Goal: Contribute content

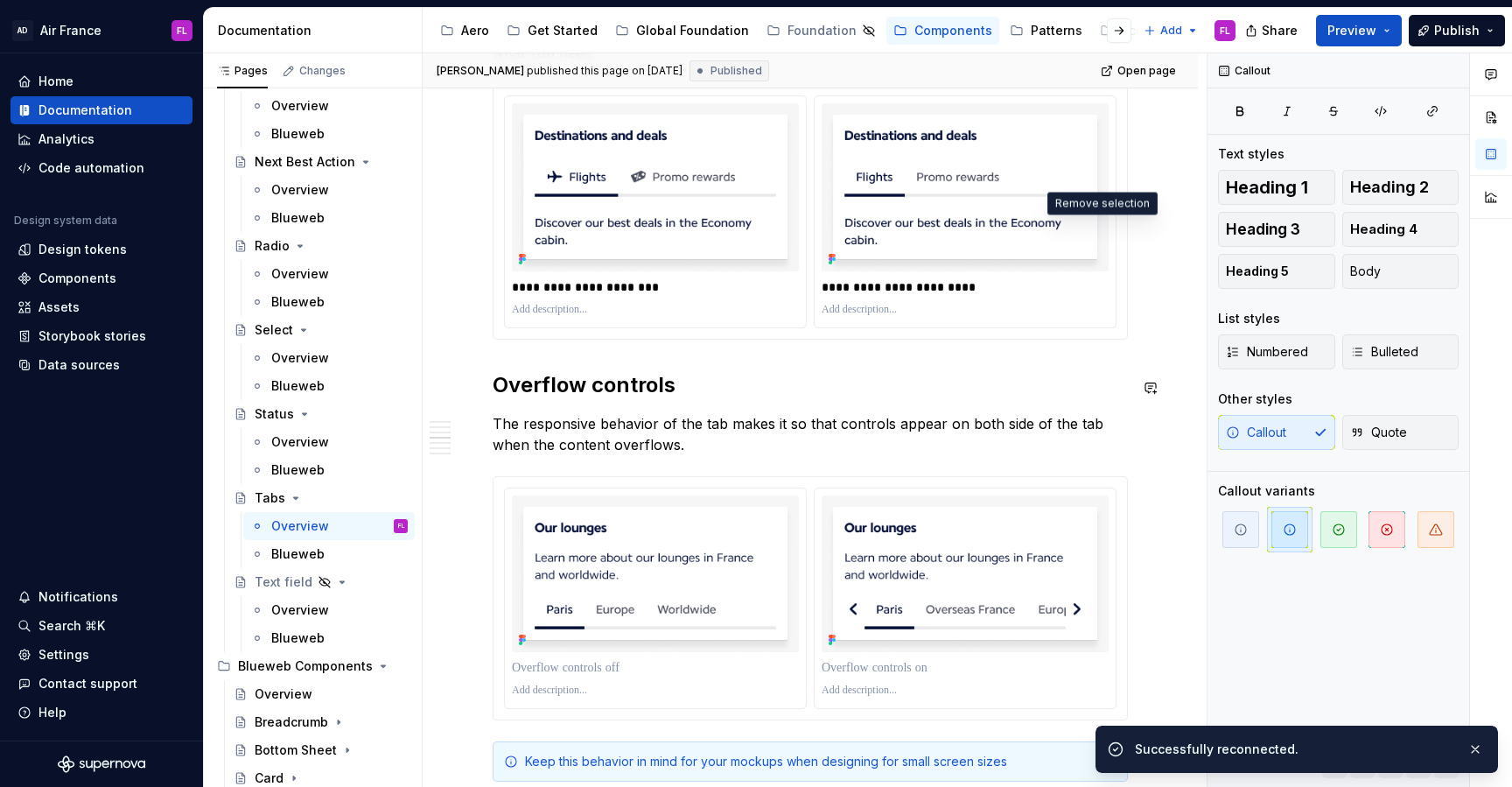
scroll to position [2125, 0]
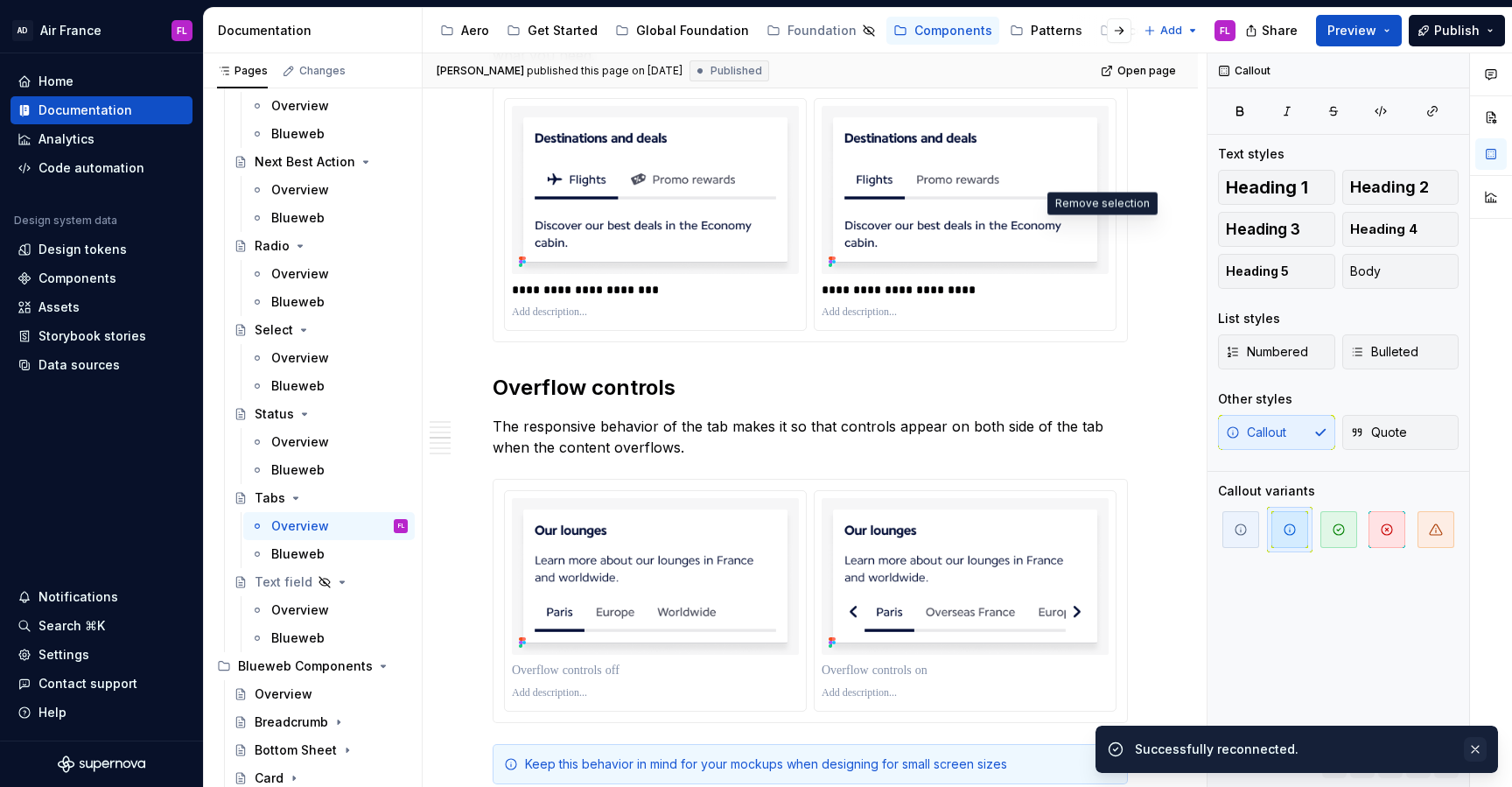
click at [1470, 749] on button "button" at bounding box center [1475, 748] width 22 height 24
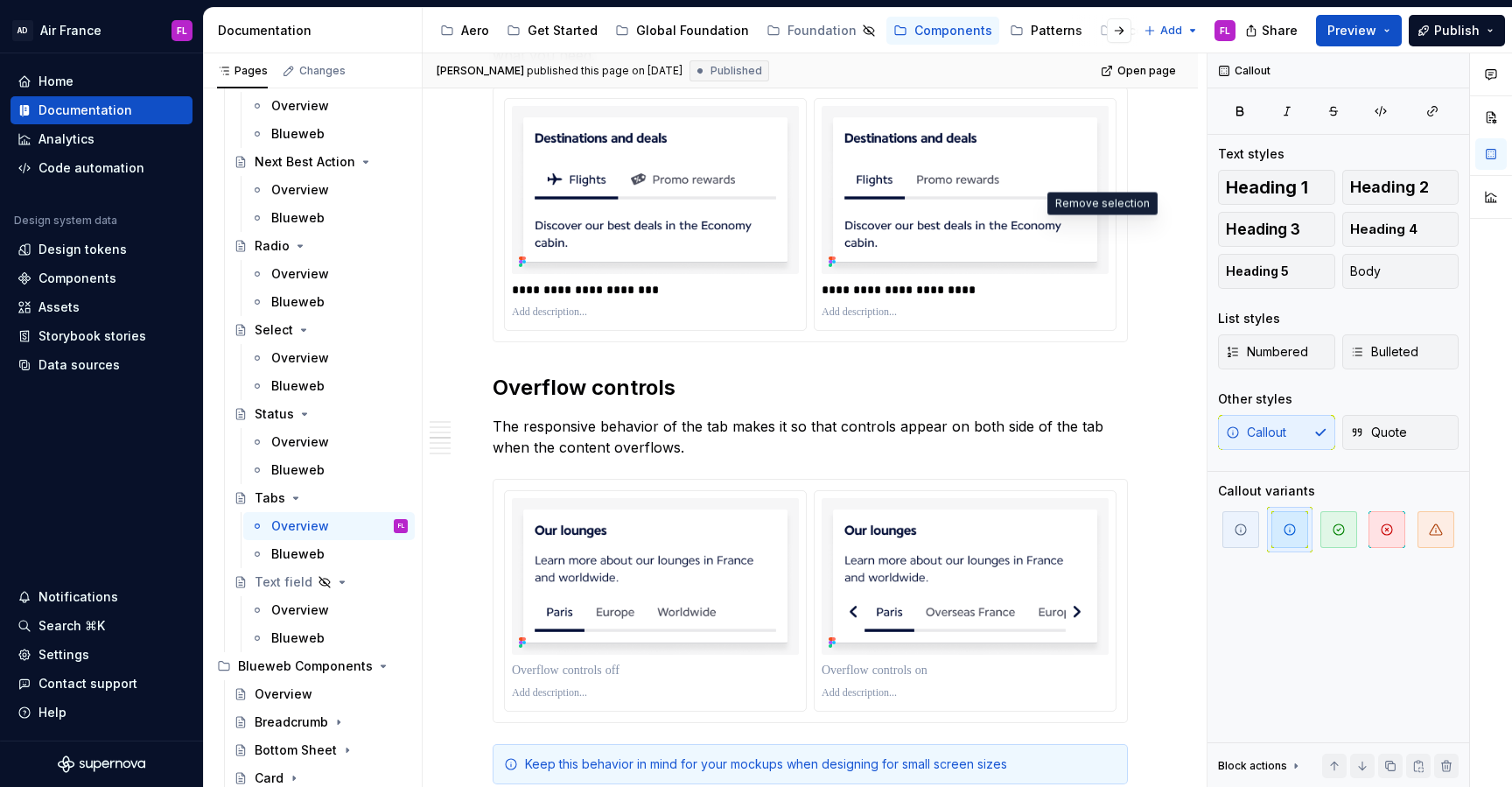
type textarea "*"
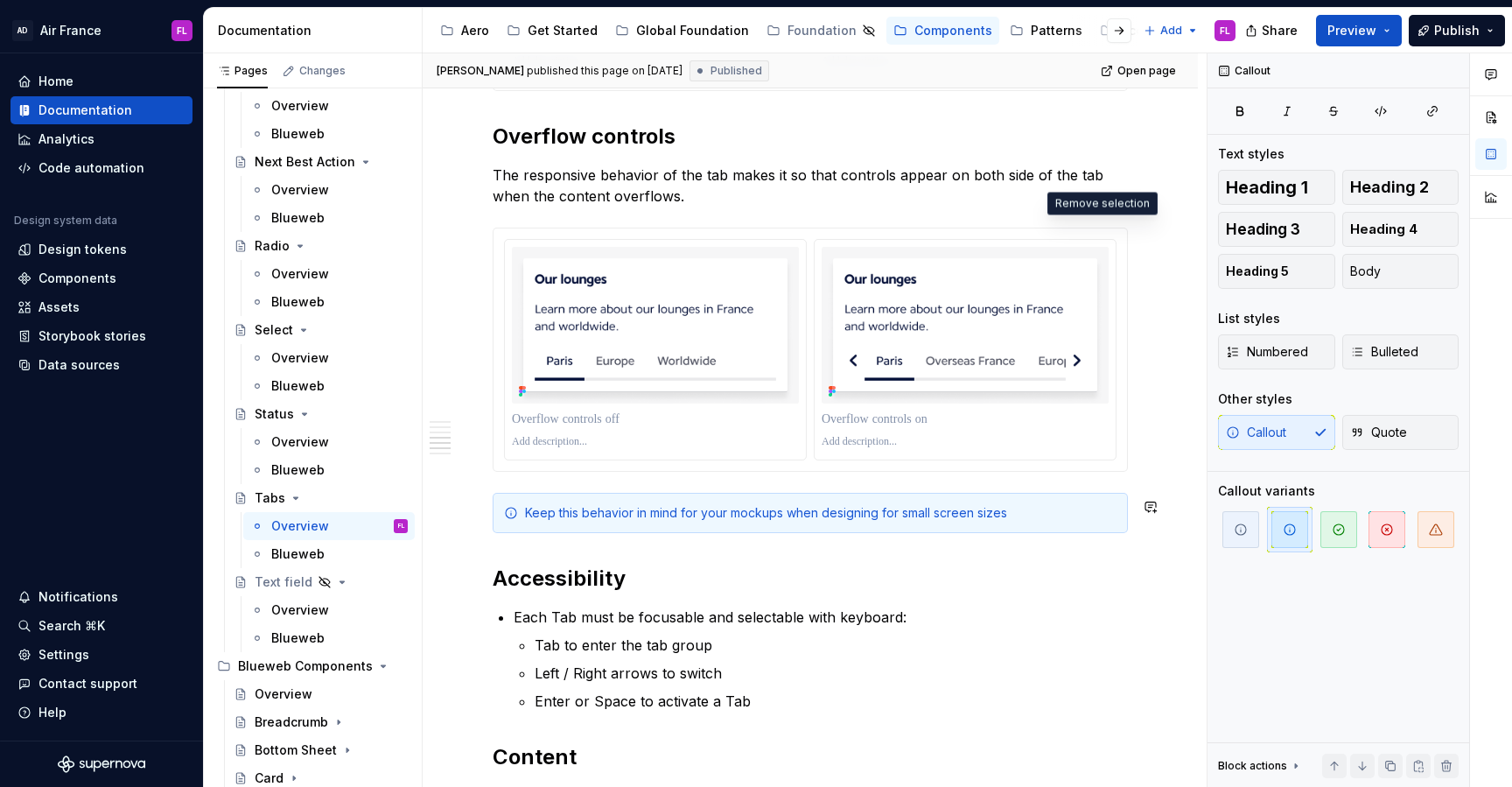
scroll to position [2377, 0]
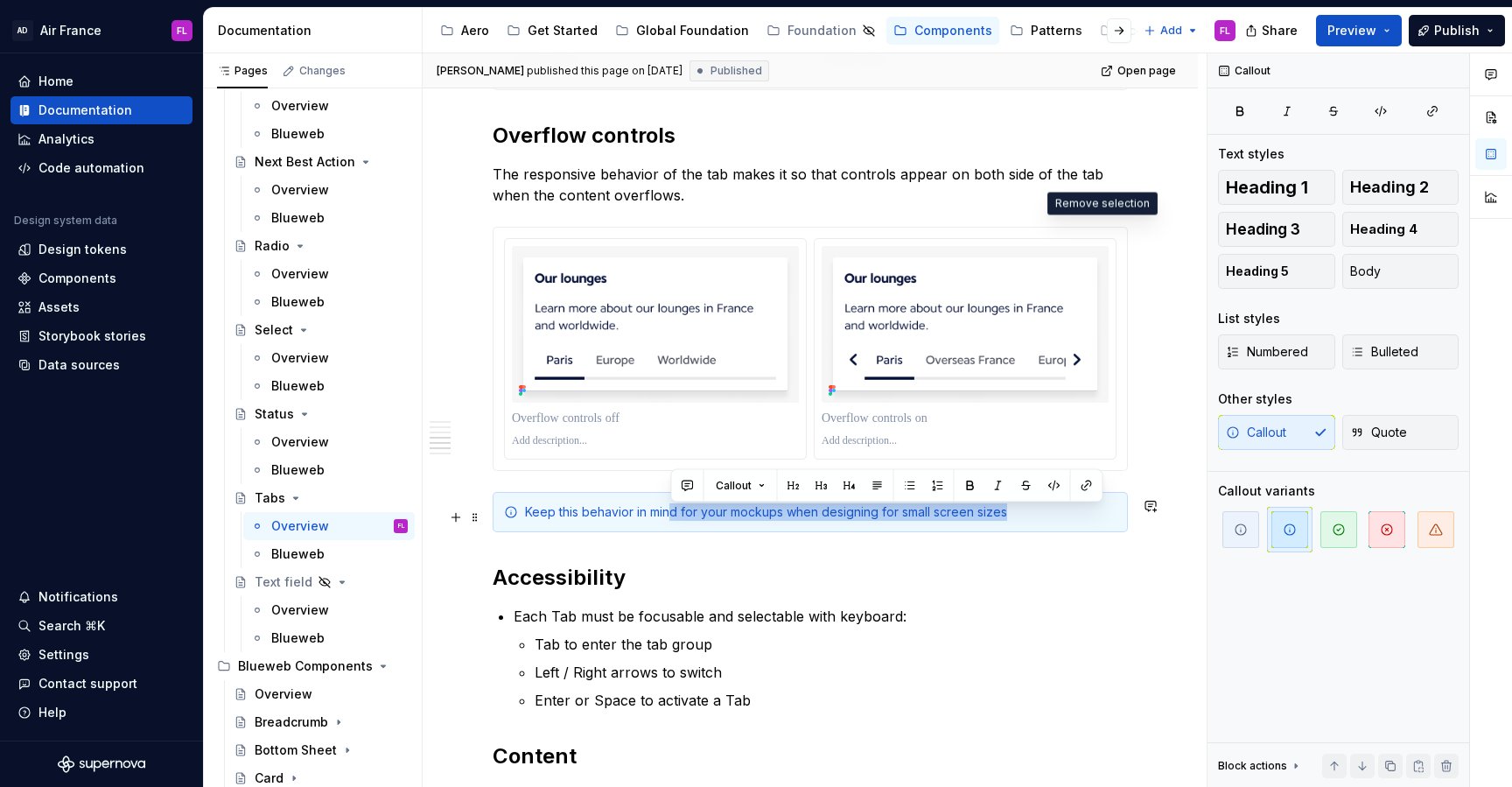
drag, startPoint x: 672, startPoint y: 519, endPoint x: 683, endPoint y: 529, distance: 14.9
click at [683, 529] on div "Keep this behavior in mind for your mockups when designing for small screen siz…" at bounding box center [809, 511] width 635 height 40
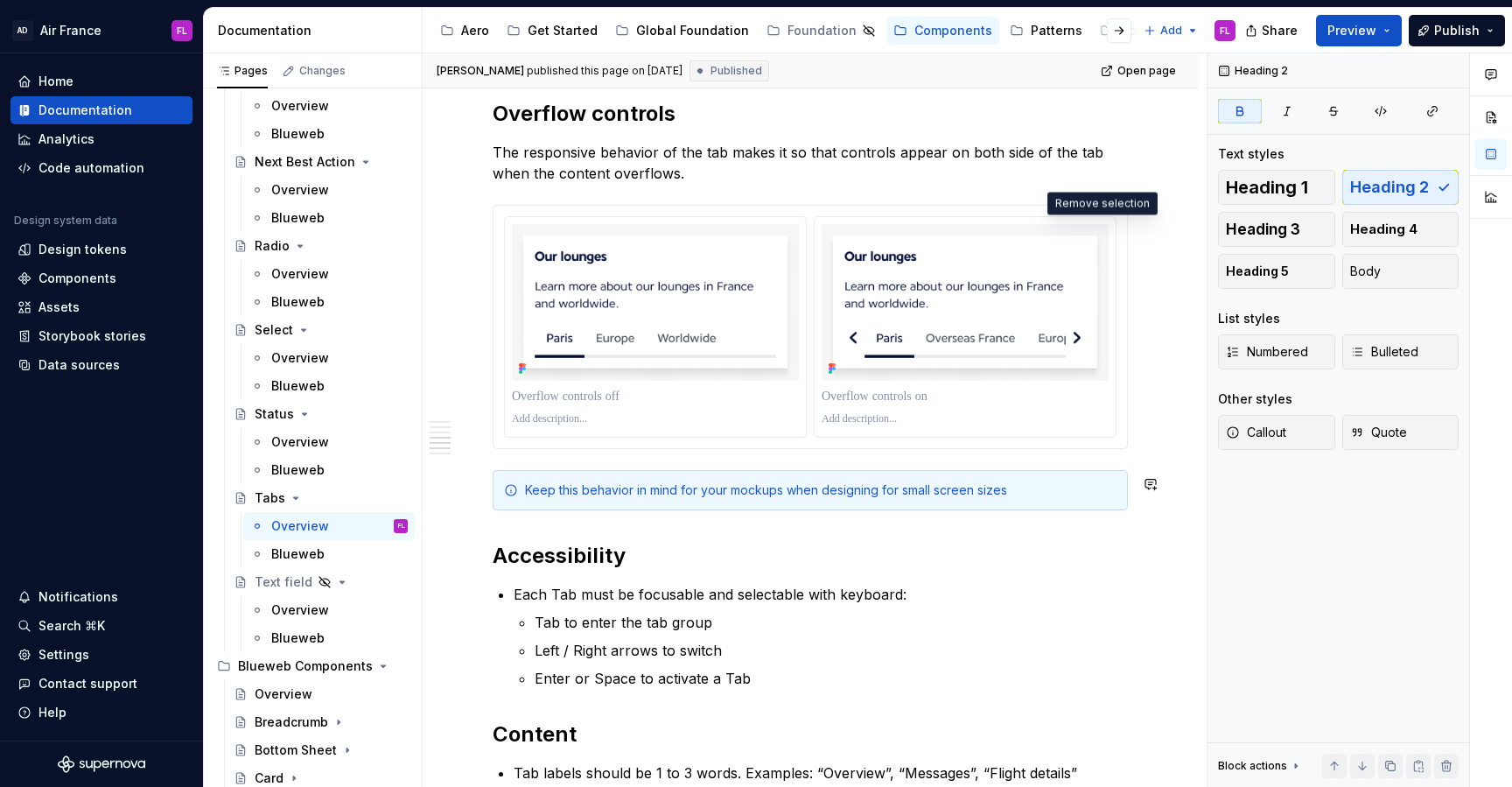
scroll to position [2401, 0]
click at [956, 480] on div "Keep this behavior in mind for your mockups when designing for small screen siz…" at bounding box center [809, 488] width 635 height 40
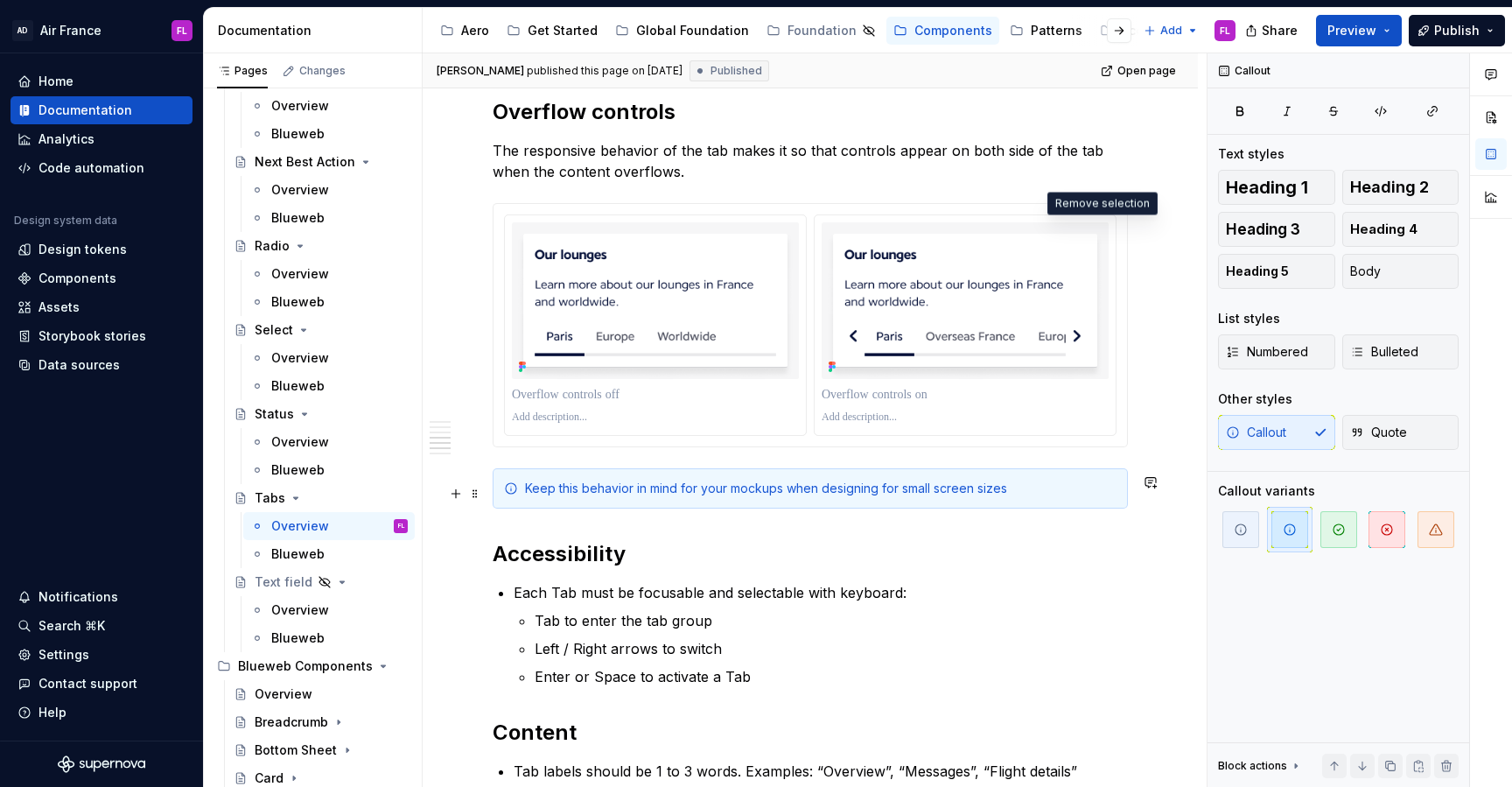
click at [974, 494] on div "Keep this behavior in mind for your mockups when designing for small screen siz…" at bounding box center [820, 488] width 591 height 17
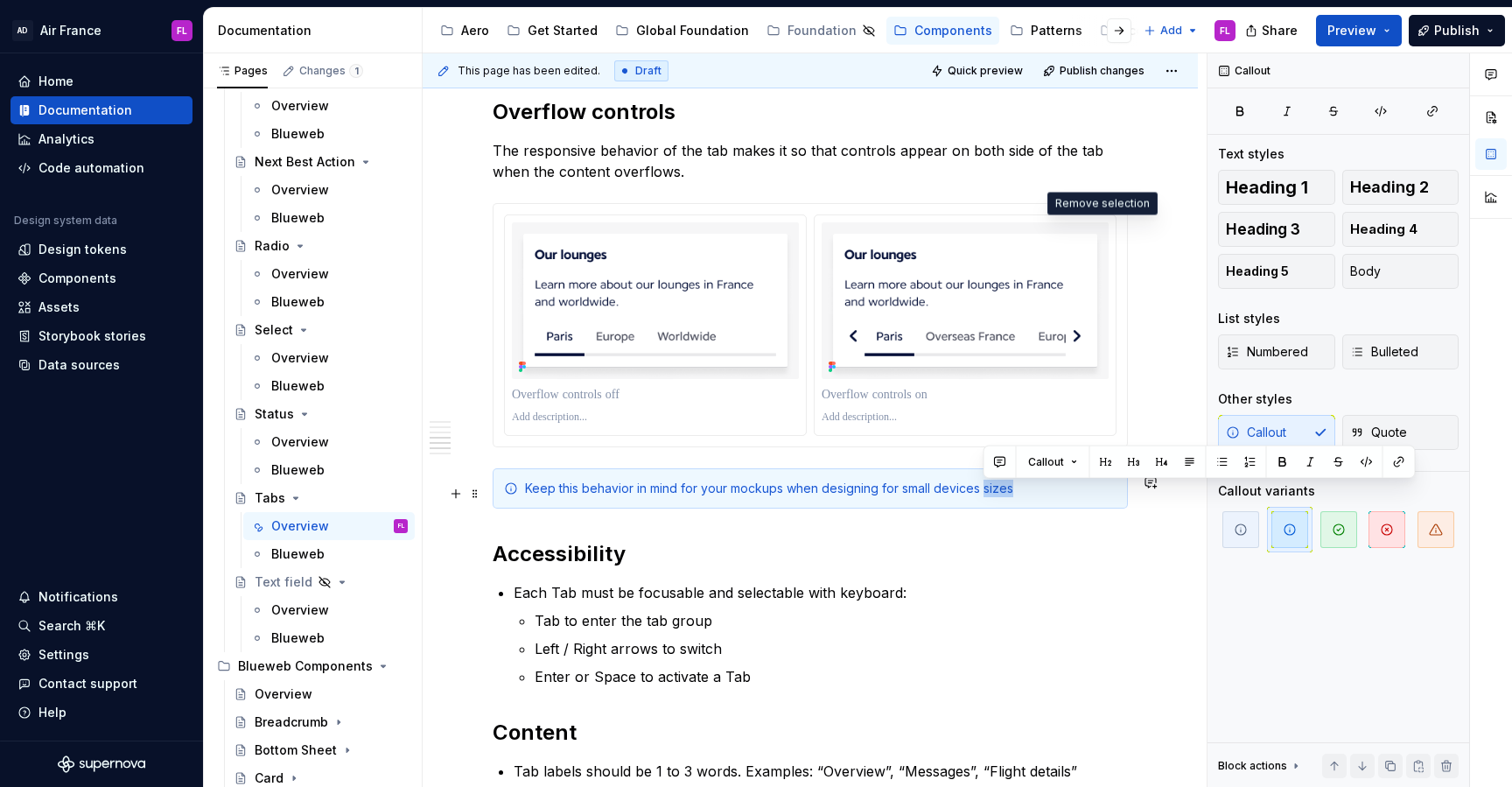
drag, startPoint x: 985, startPoint y: 493, endPoint x: 1052, endPoint y: 493, distance: 67.0
click at [1051, 493] on div "Keep this behavior in mind for your mockups when designing for small devices si…" at bounding box center [820, 488] width 591 height 17
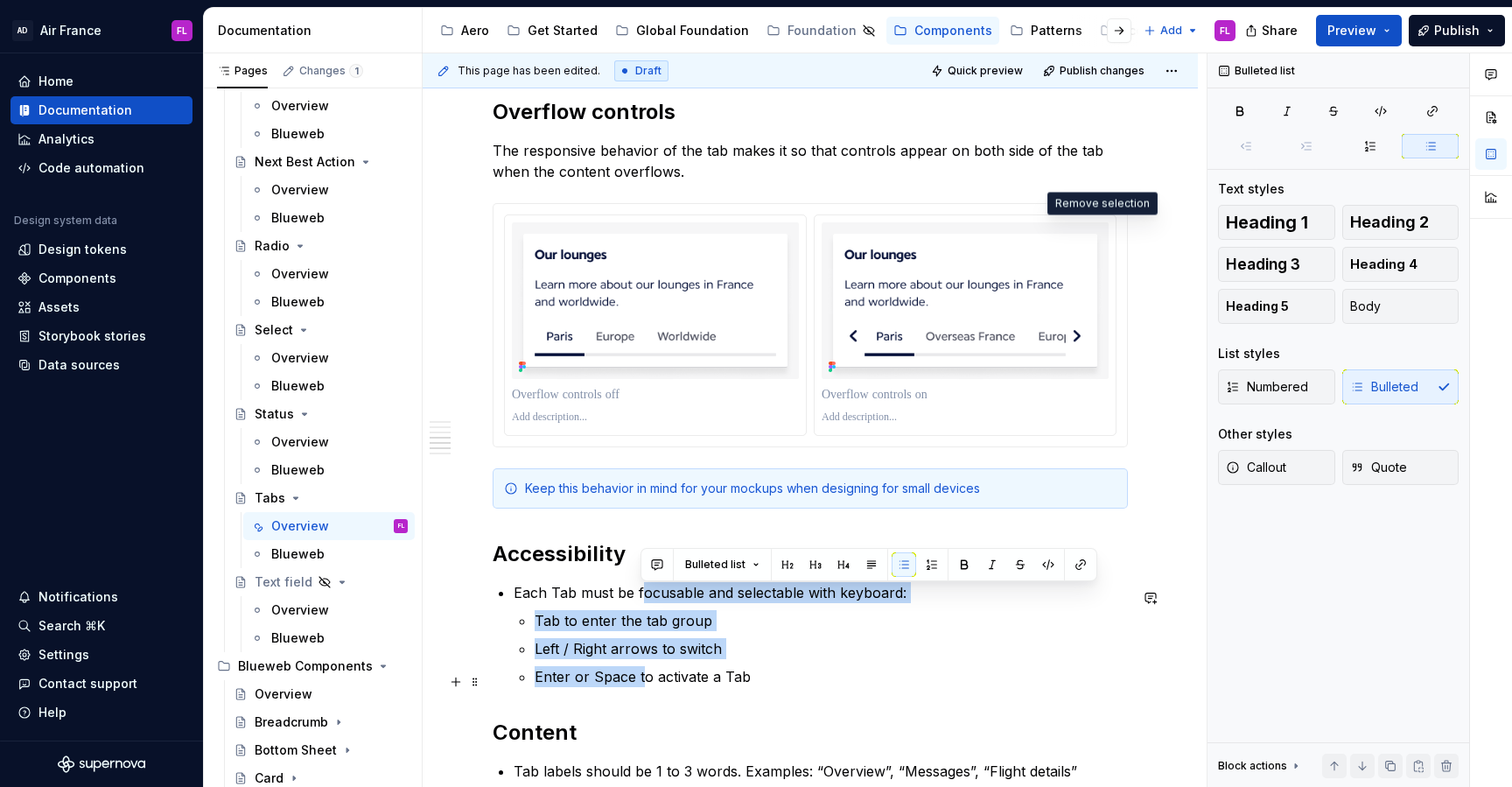
drag, startPoint x: 639, startPoint y: 599, endPoint x: 639, endPoint y: 672, distance: 73.0
click at [639, 672] on li "Each Tab must be focusable and selectable with keyboard: Tab to enter the tab g…" at bounding box center [821, 634] width 615 height 105
click at [639, 672] on p "Enter or Space to activate a Tab" at bounding box center [831, 676] width 593 height 21
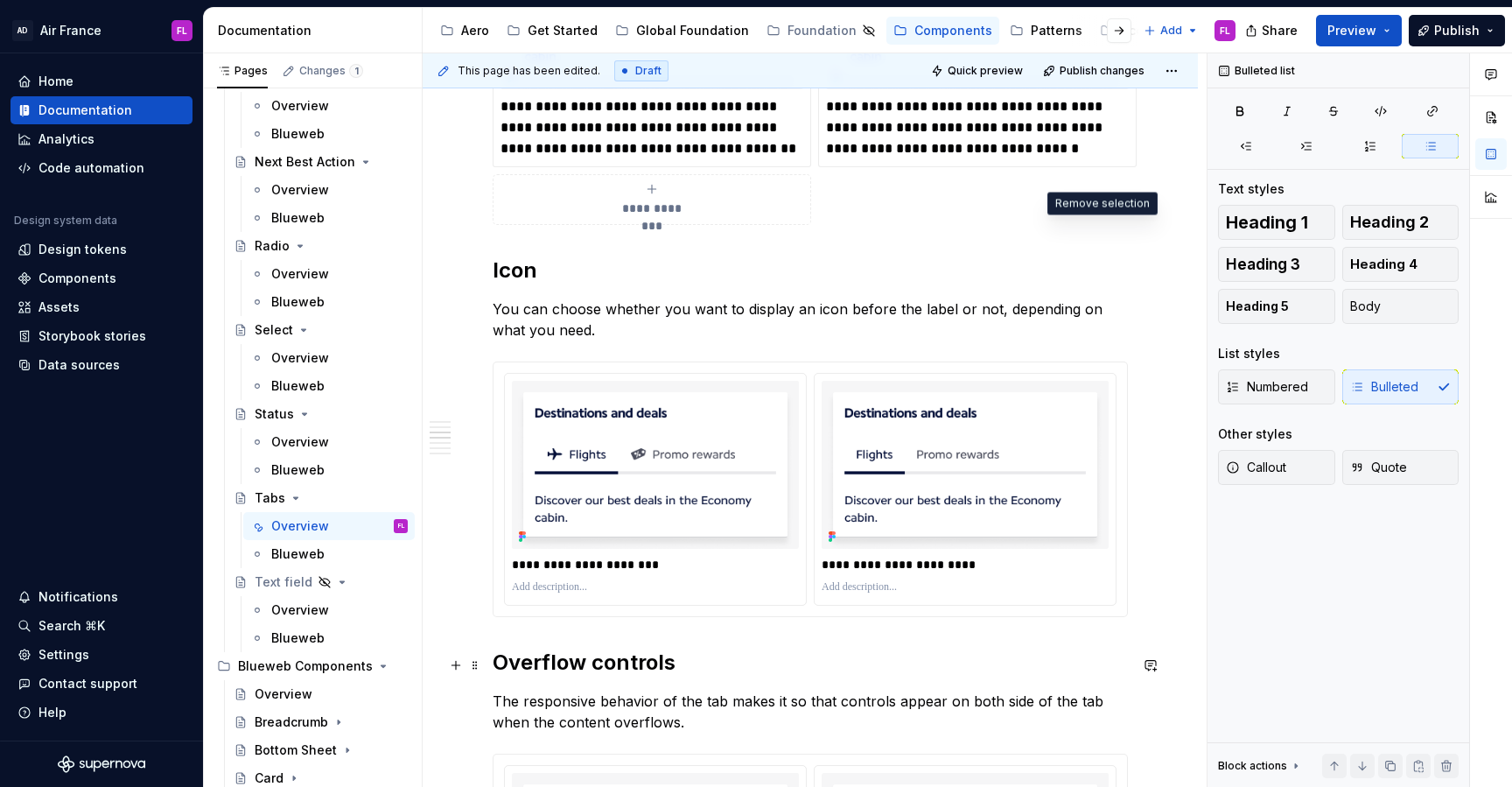
scroll to position [1830, 0]
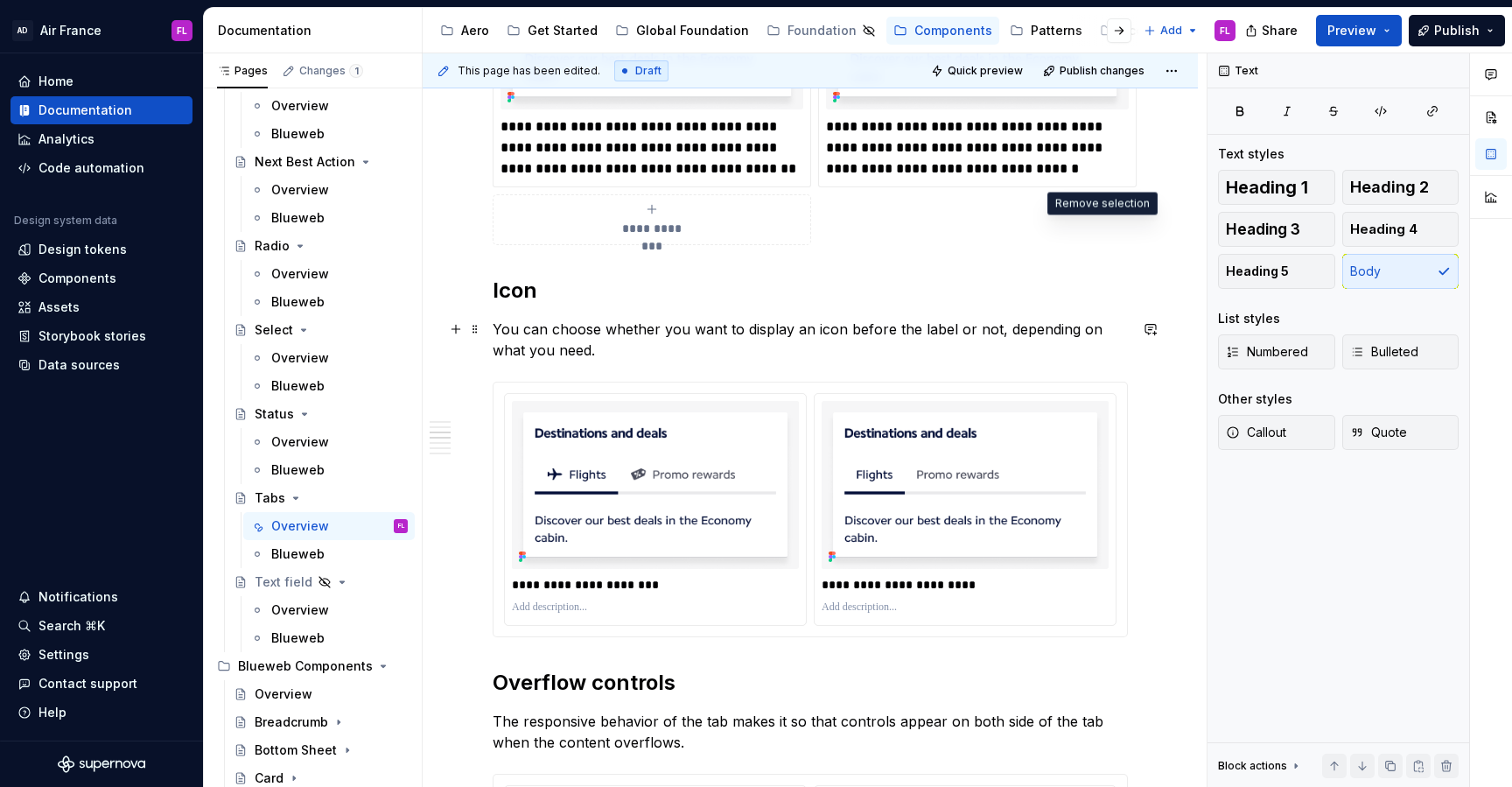
drag, startPoint x: 814, startPoint y: 321, endPoint x: 814, endPoint y: 342, distance: 21.0
click at [814, 342] on p "You can choose whether you want to display an icon before the label or not, dep…" at bounding box center [809, 340] width 635 height 42
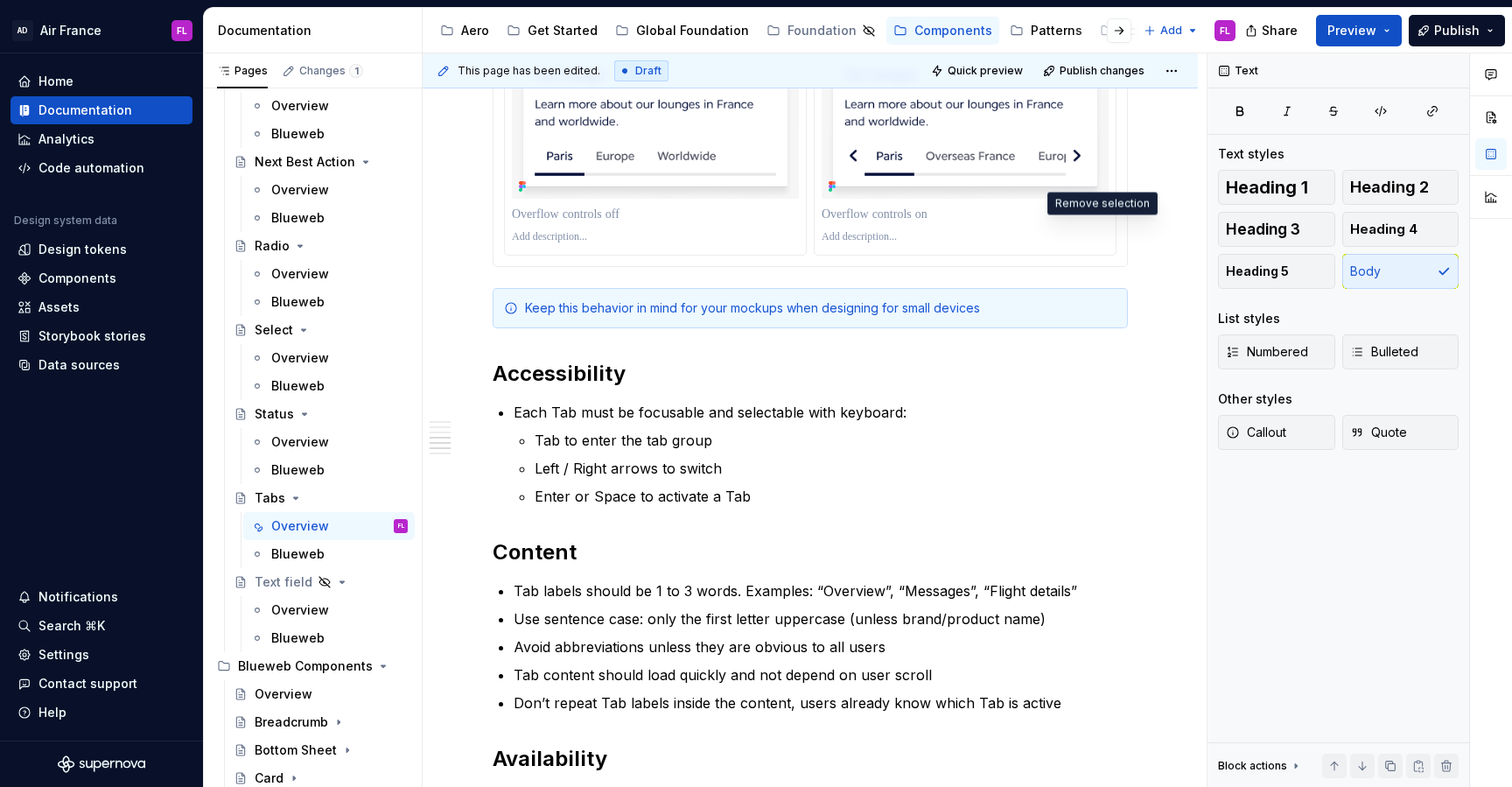
scroll to position [2654, 0]
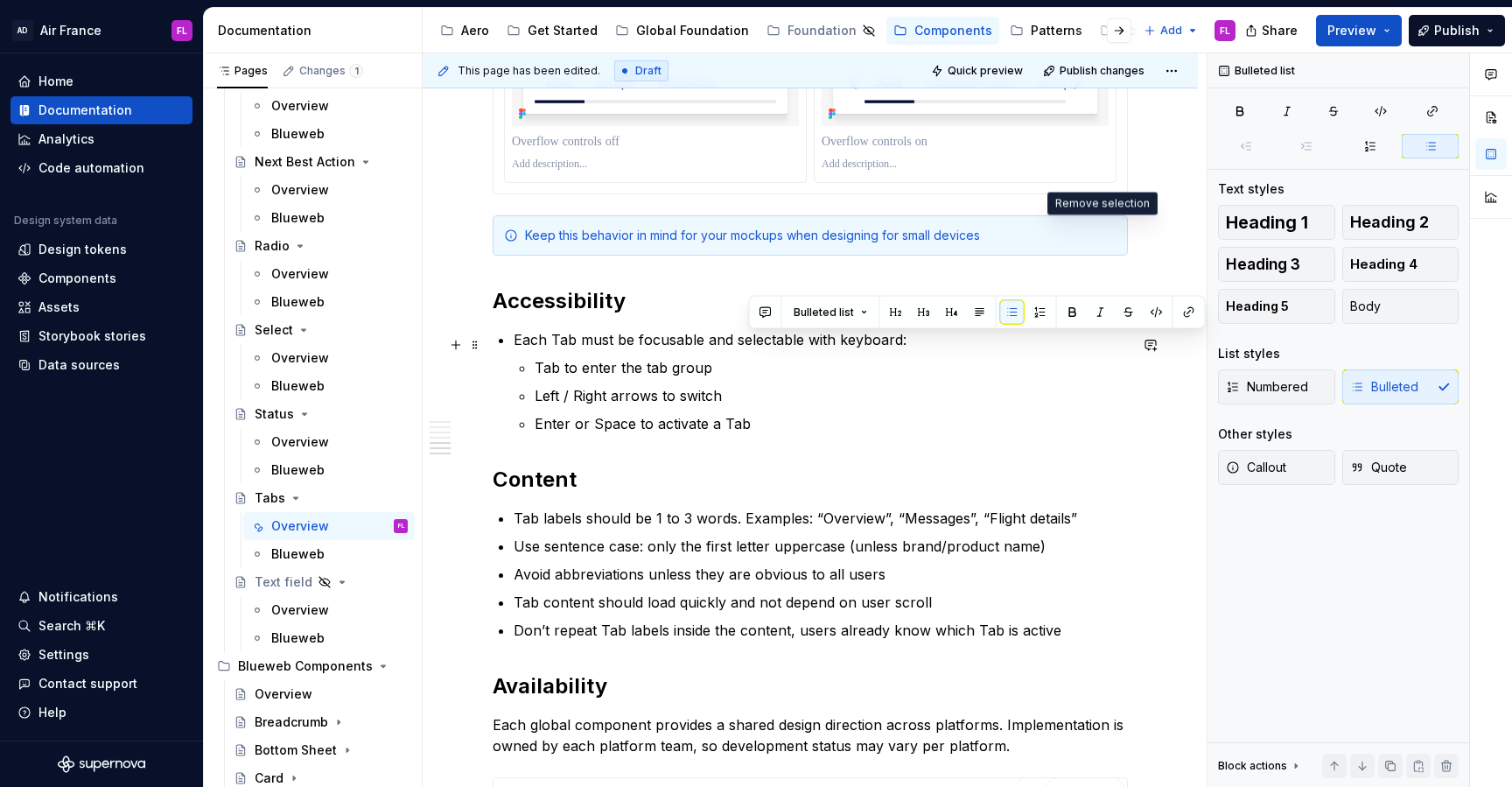
drag, startPoint x: 780, startPoint y: 437, endPoint x: 745, endPoint y: 332, distance: 110.7
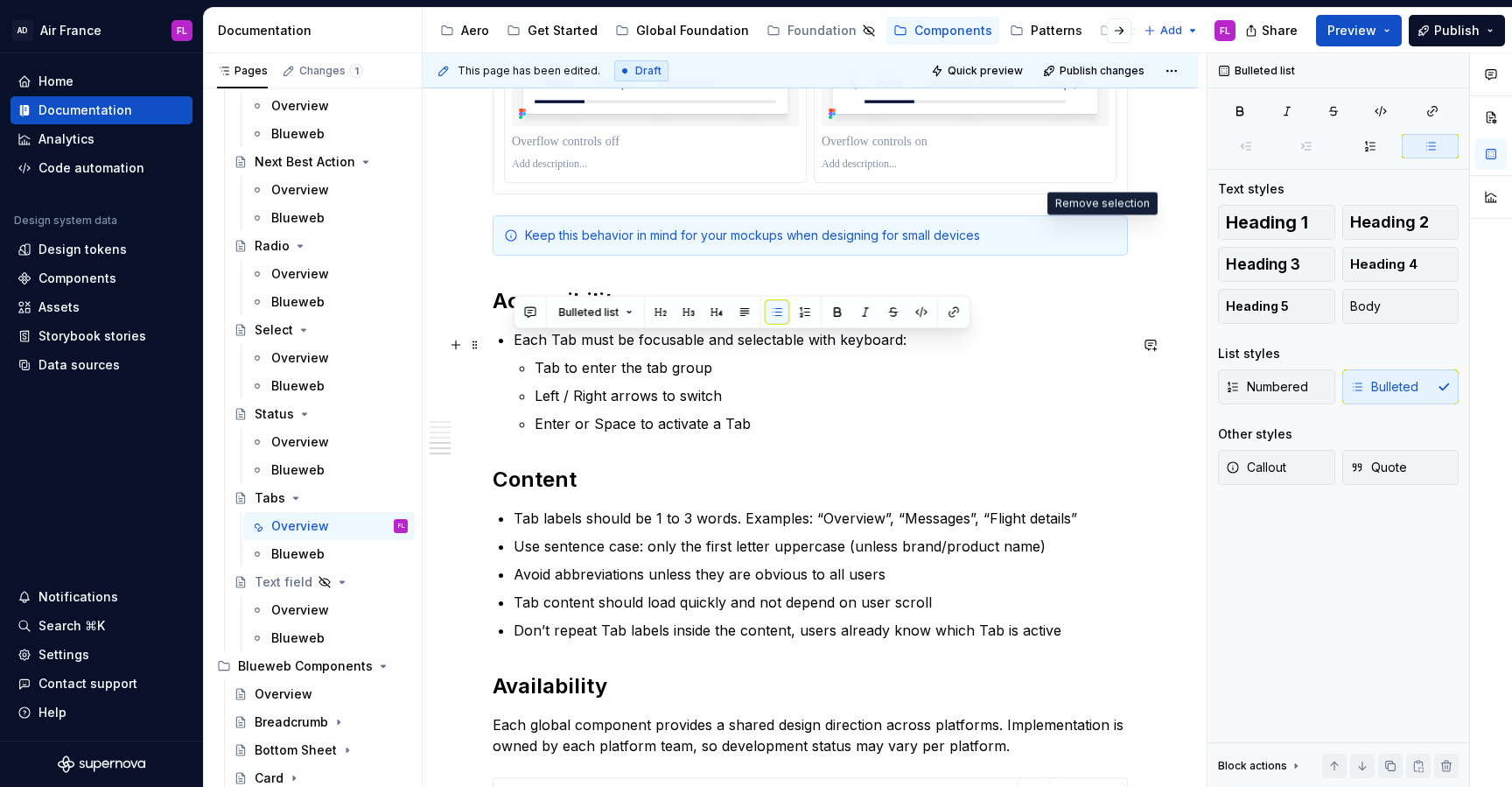
click at [711, 359] on li "Each Tab must be focusable and selectable with keyboard: Tab to enter the tab g…" at bounding box center [821, 381] width 615 height 105
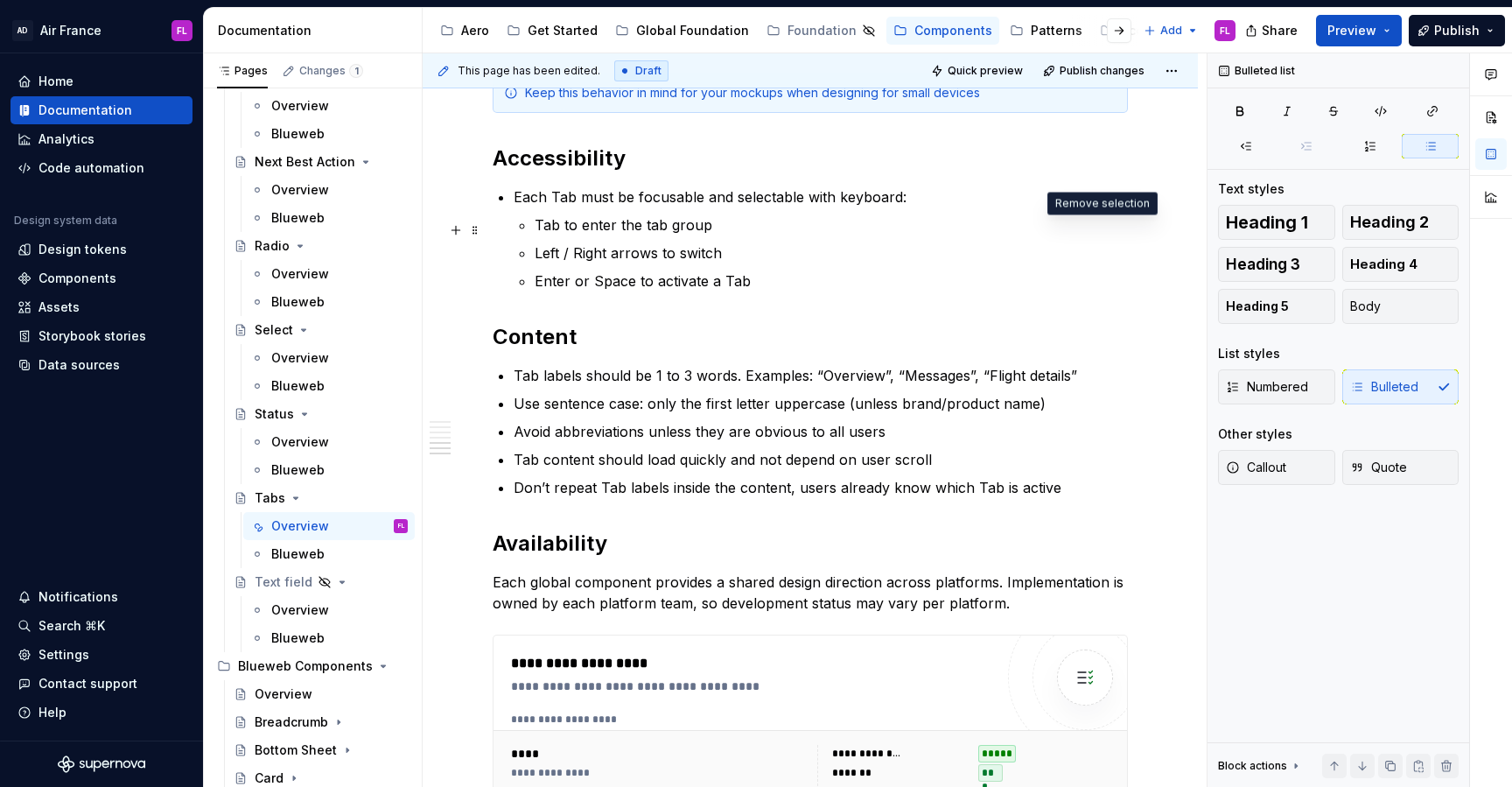
scroll to position [2797, 0]
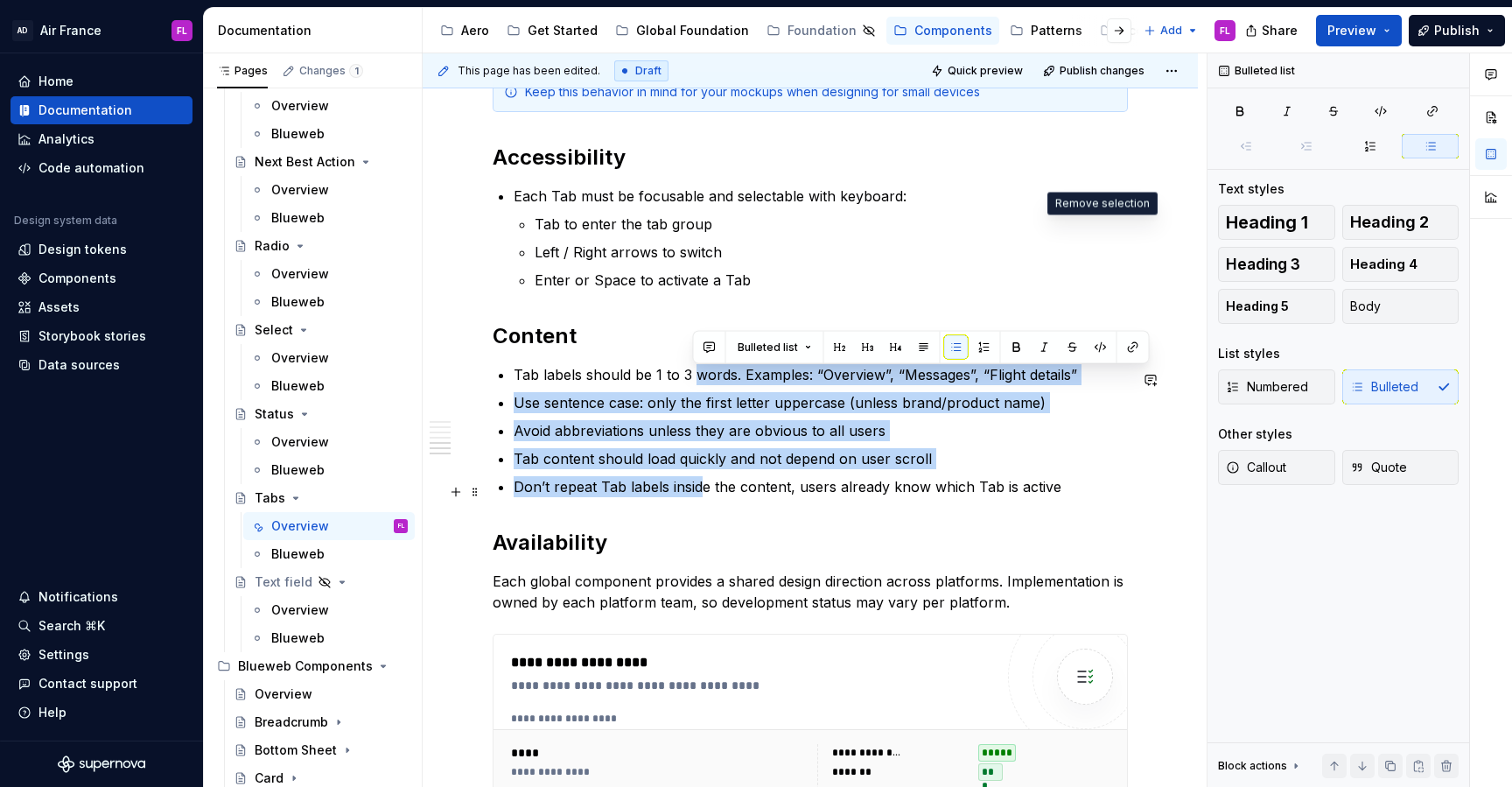
drag, startPoint x: 695, startPoint y: 386, endPoint x: 702, endPoint y: 482, distance: 96.3
click at [702, 482] on ul "Tab labels should be 1 to 3 words. Examples: “Overview”, “Messages”, “Flight de…" at bounding box center [821, 430] width 615 height 133
click at [702, 482] on p "Don’t repeat Tab labels inside the content, users already know which Tab is act…" at bounding box center [821, 486] width 615 height 21
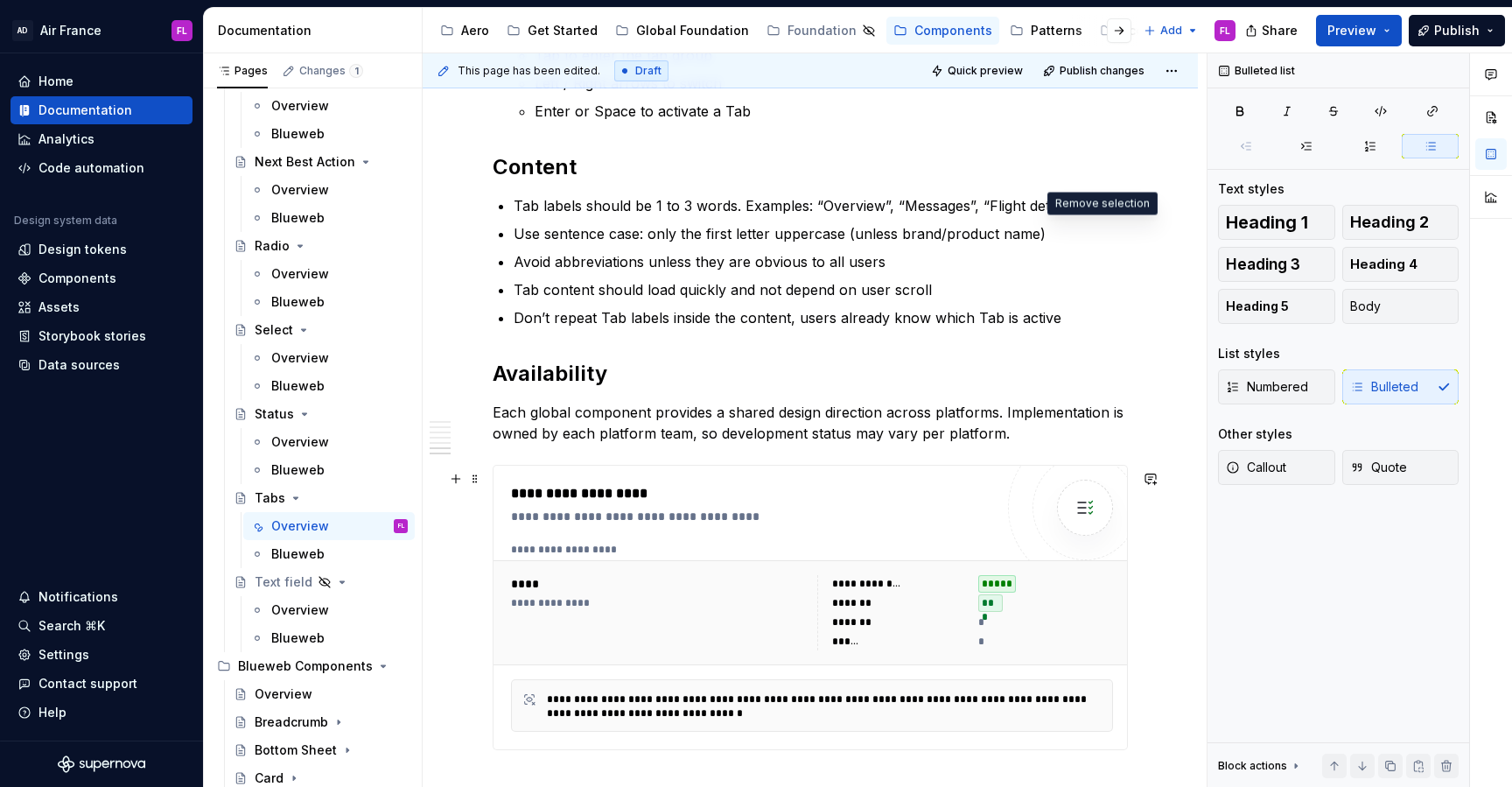
scroll to position [3190, 0]
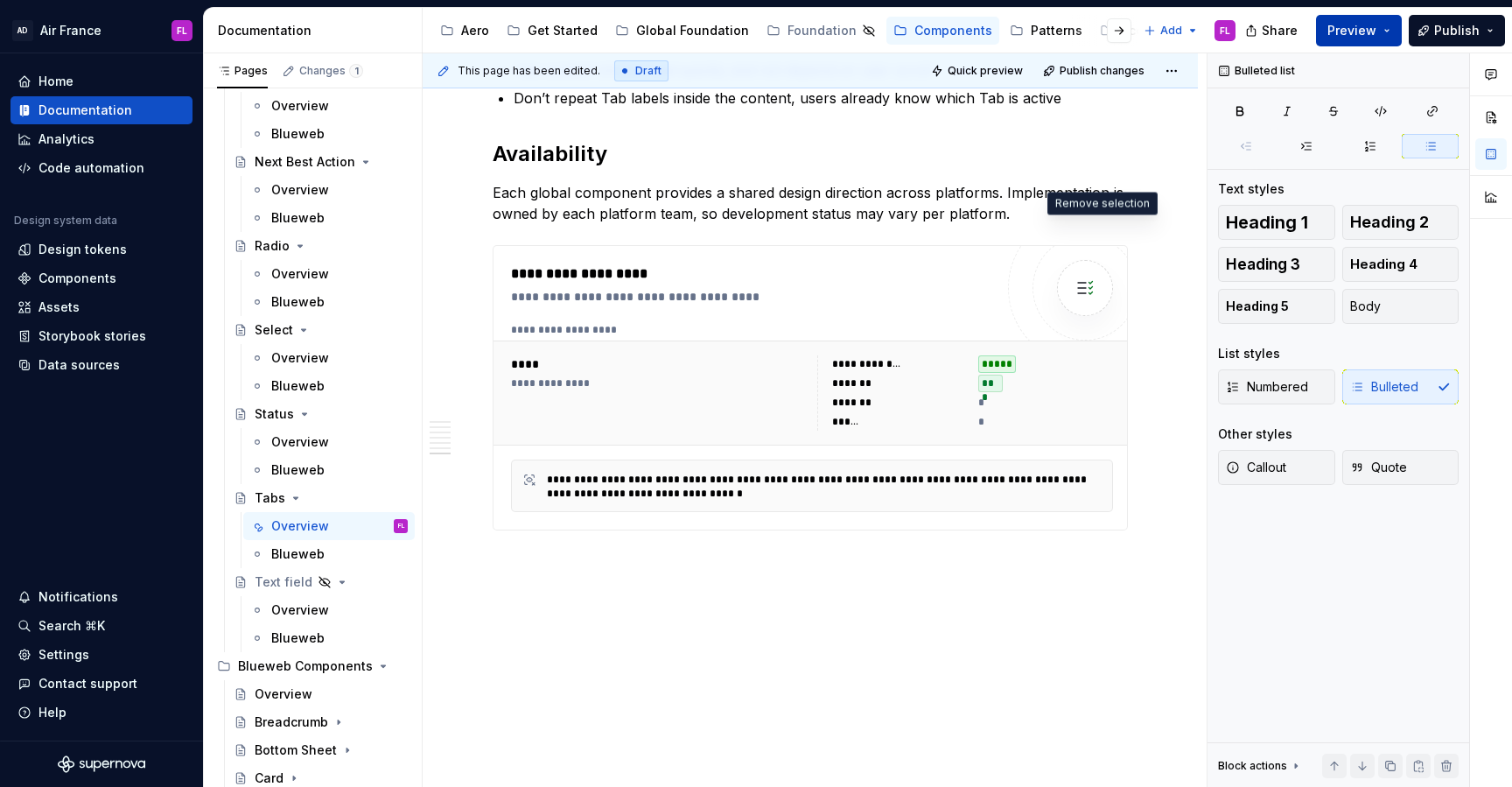
click at [1385, 31] on button "Preview" at bounding box center [1358, 31] width 85 height 31
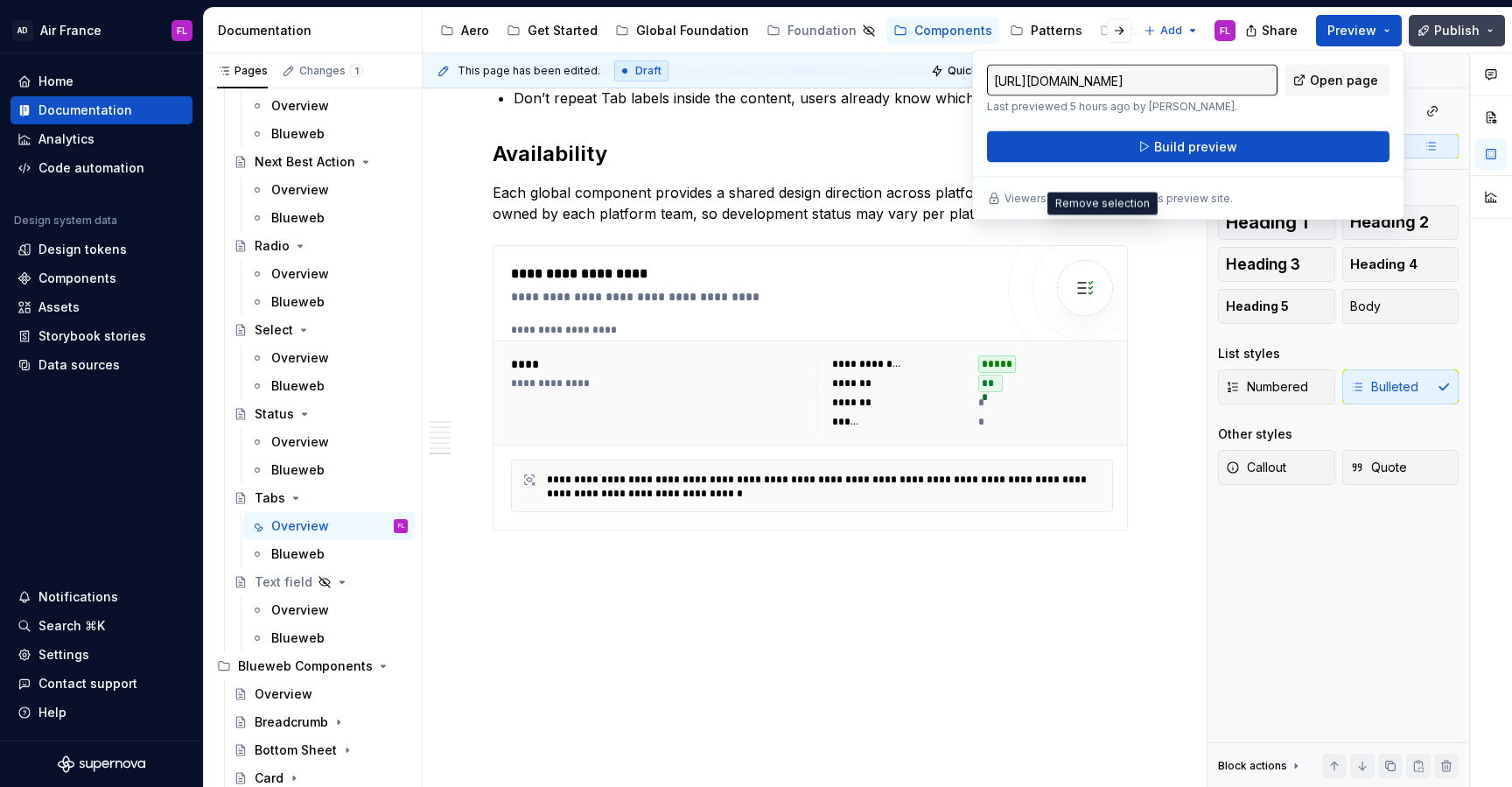
click at [1486, 26] on button "Publish" at bounding box center [1456, 31] width 96 height 31
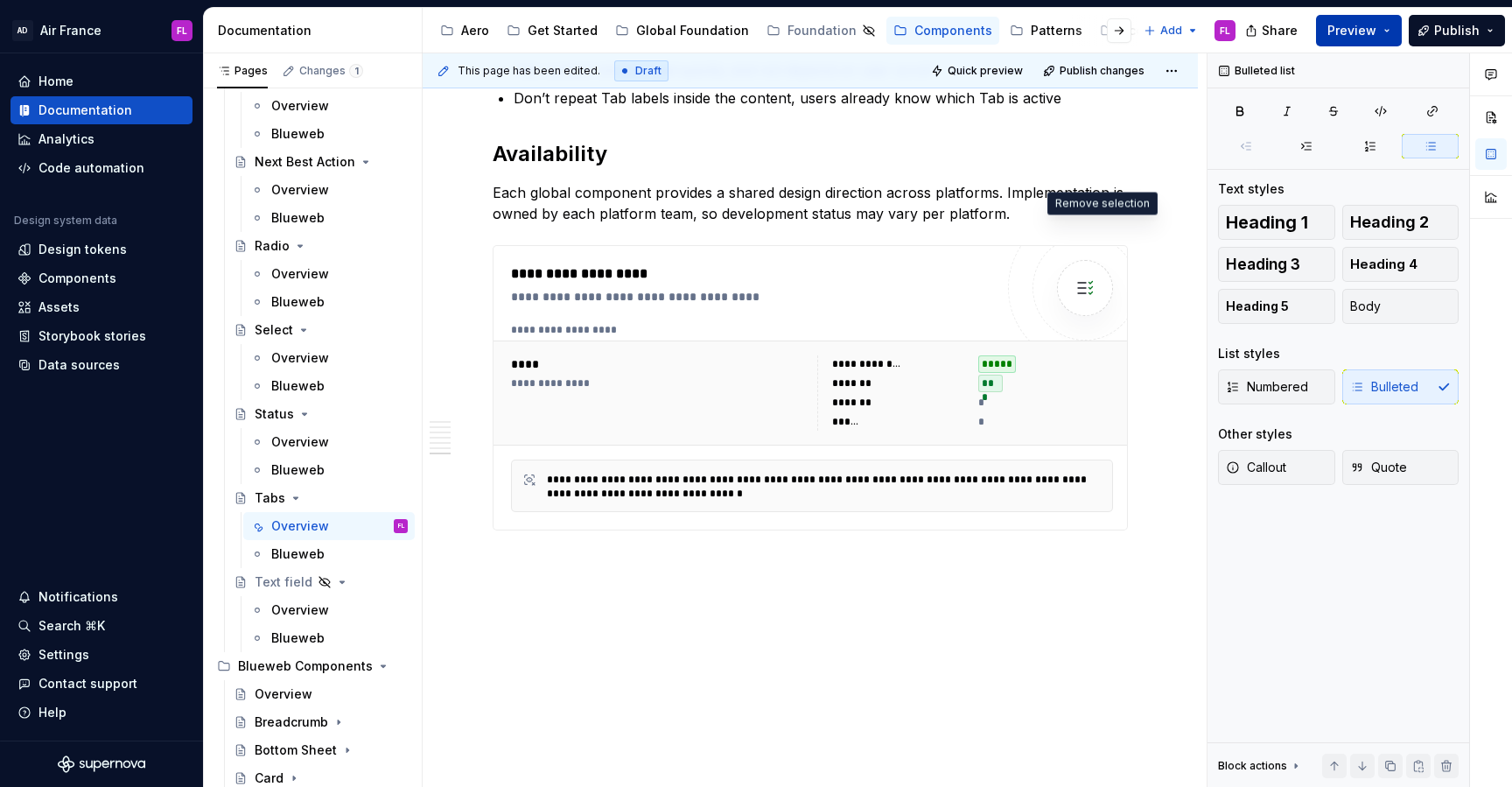
click at [1392, 22] on button "Preview" at bounding box center [1358, 31] width 85 height 31
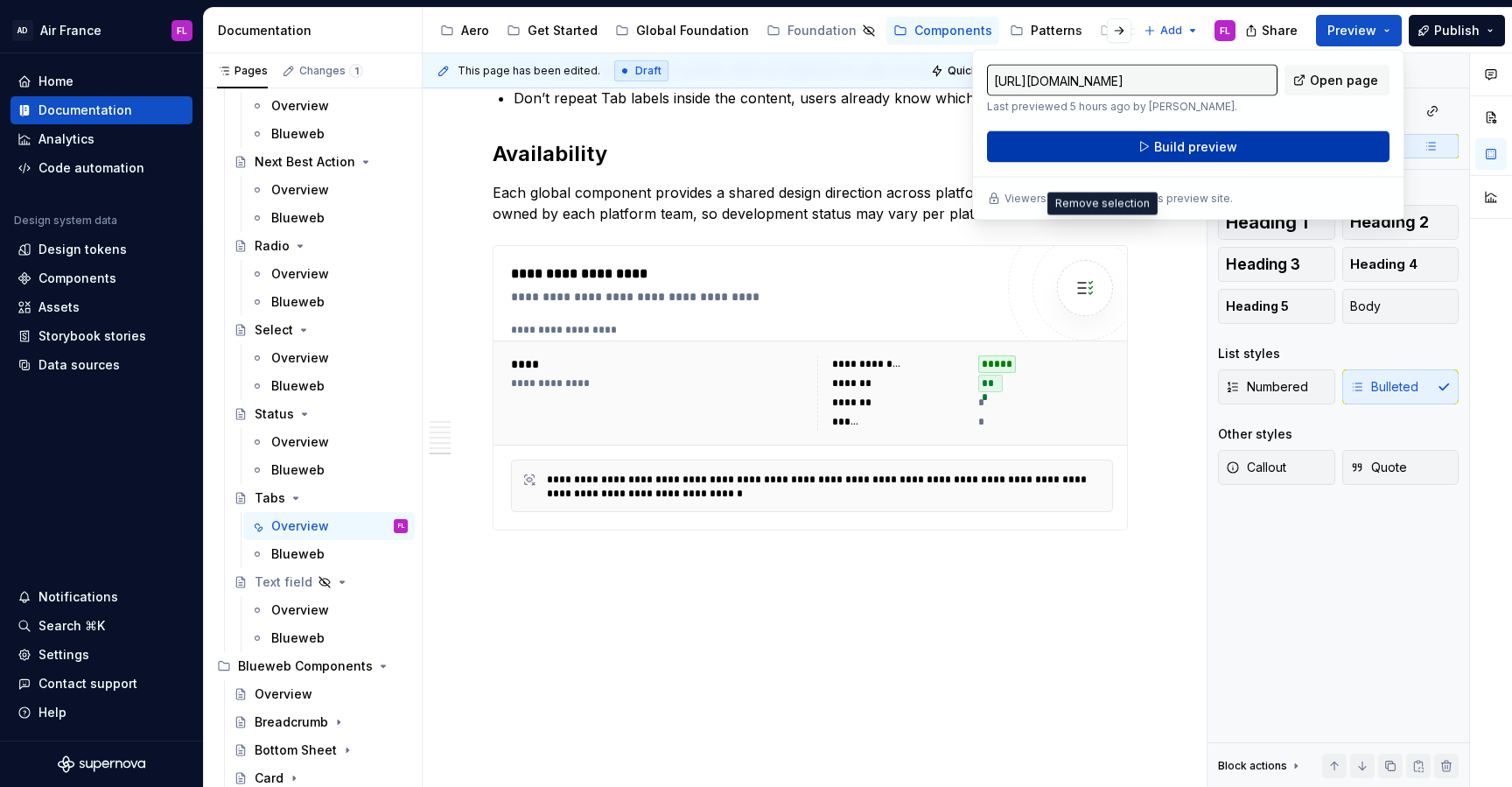
click at [1264, 146] on button "Build preview" at bounding box center [1189, 146] width 402 height 31
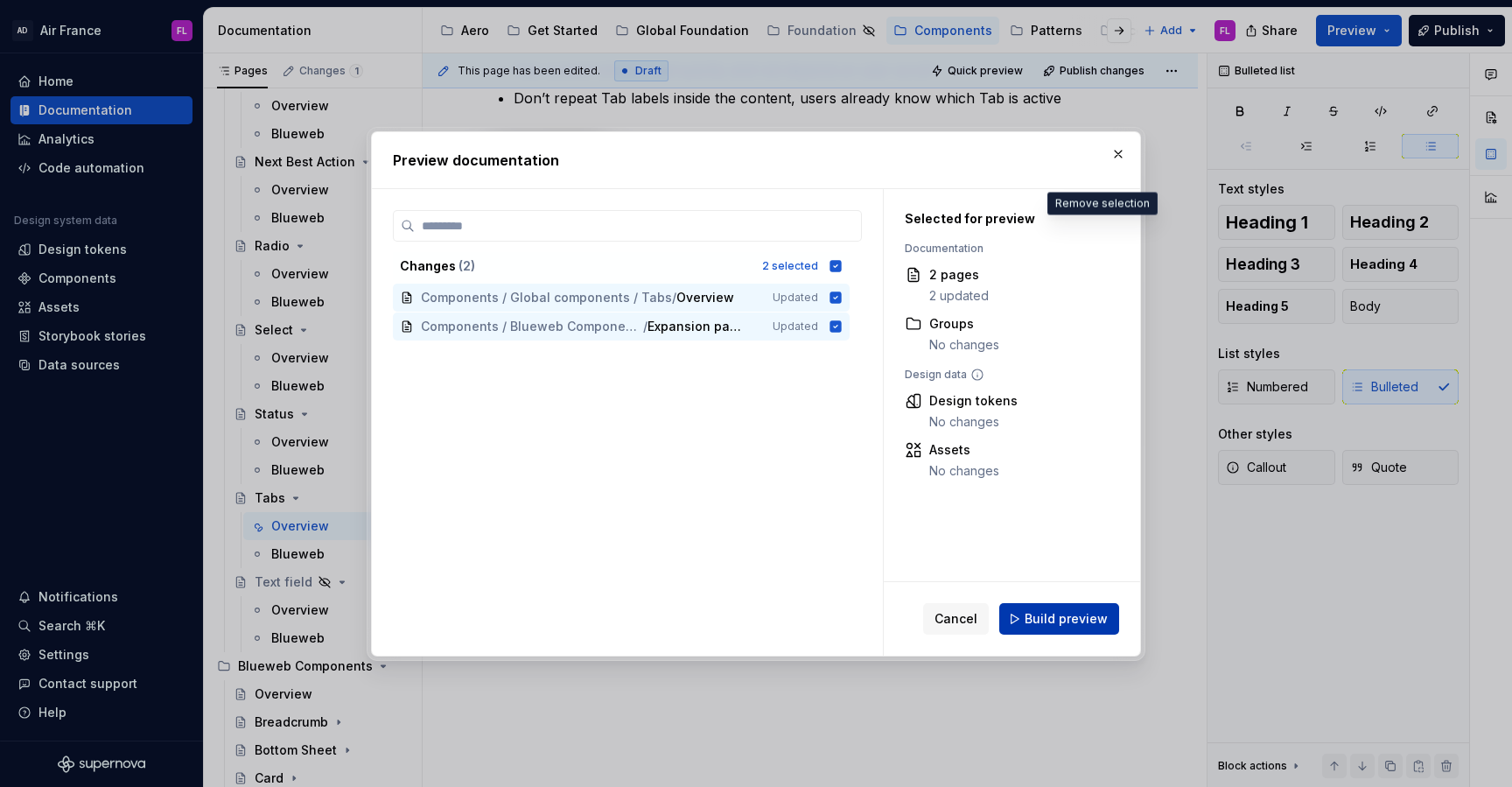
click at [1026, 620] on button "Build preview" at bounding box center [1058, 618] width 119 height 31
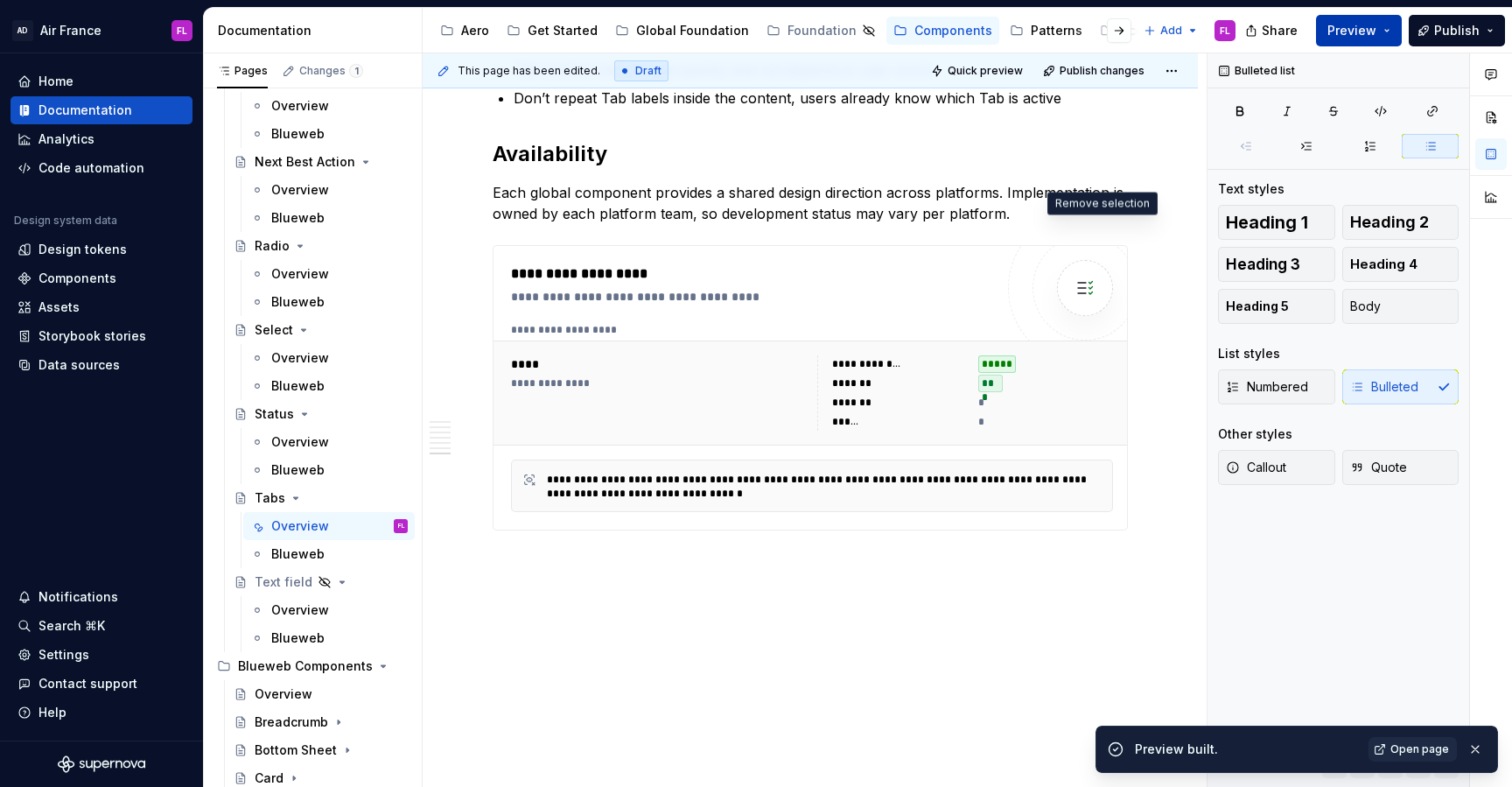
click at [1393, 31] on button "Preview" at bounding box center [1358, 31] width 85 height 31
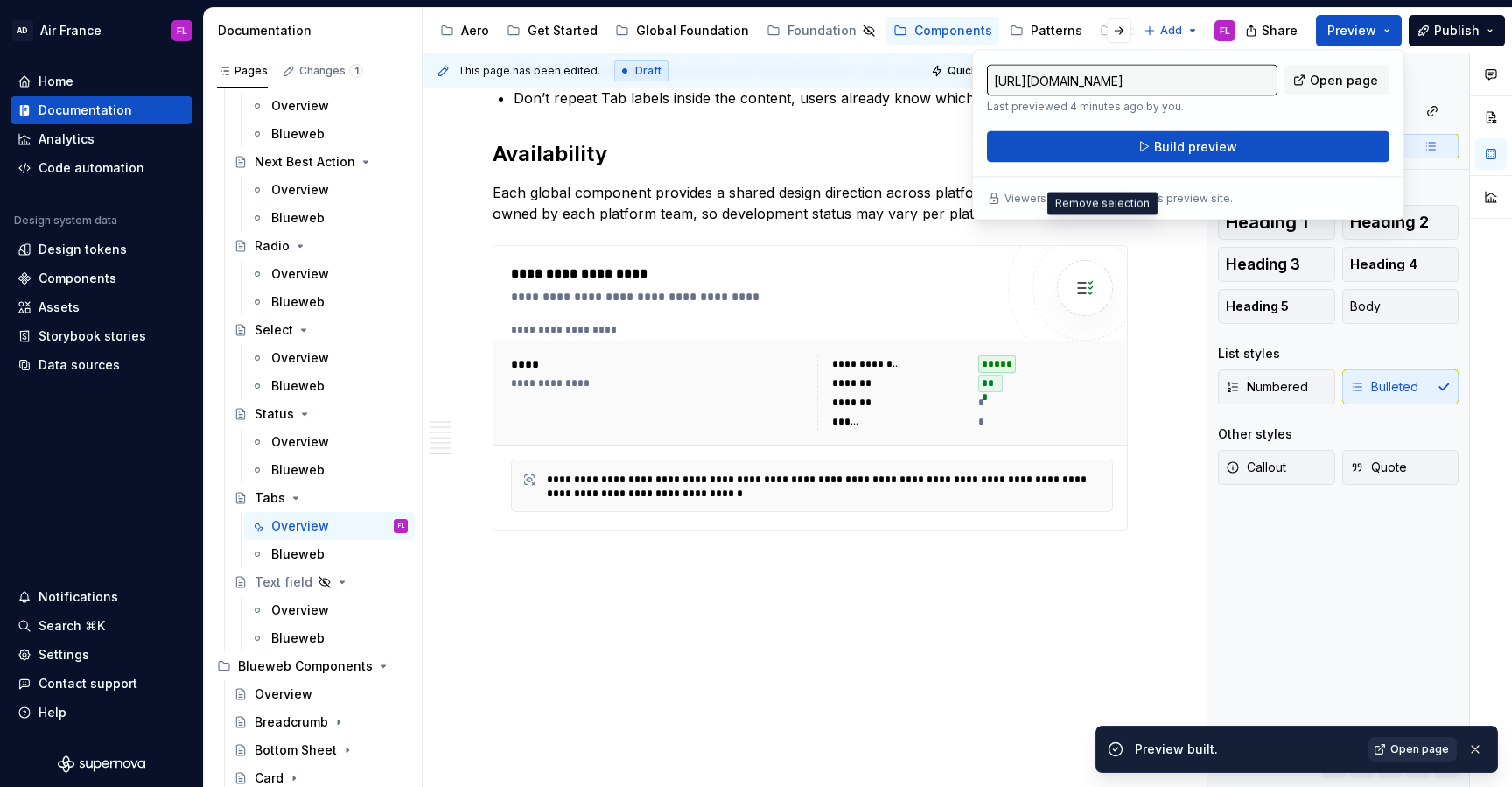
click at [1401, 752] on span "Open page" at bounding box center [1419, 749] width 58 height 14
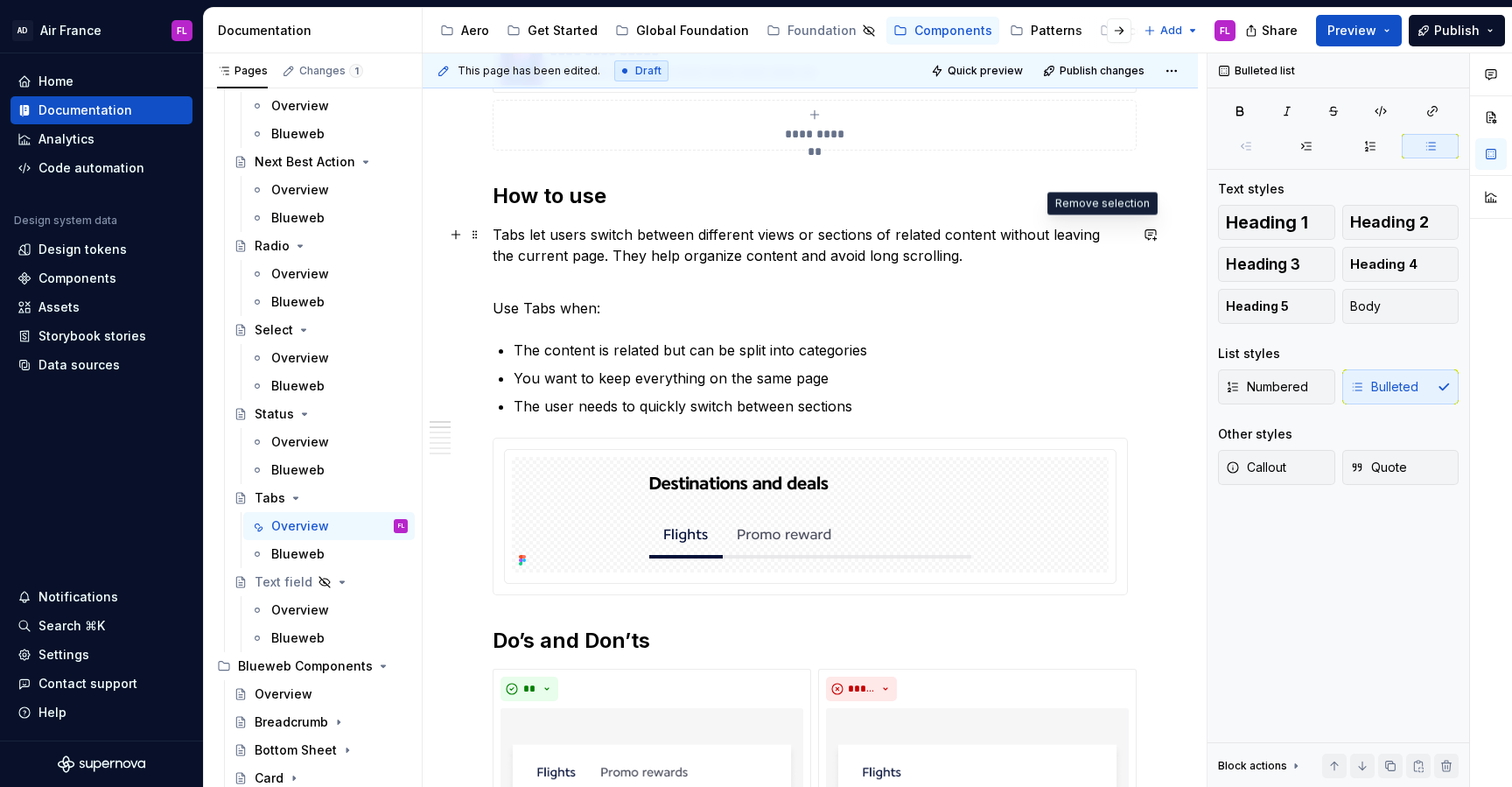
scroll to position [0, 0]
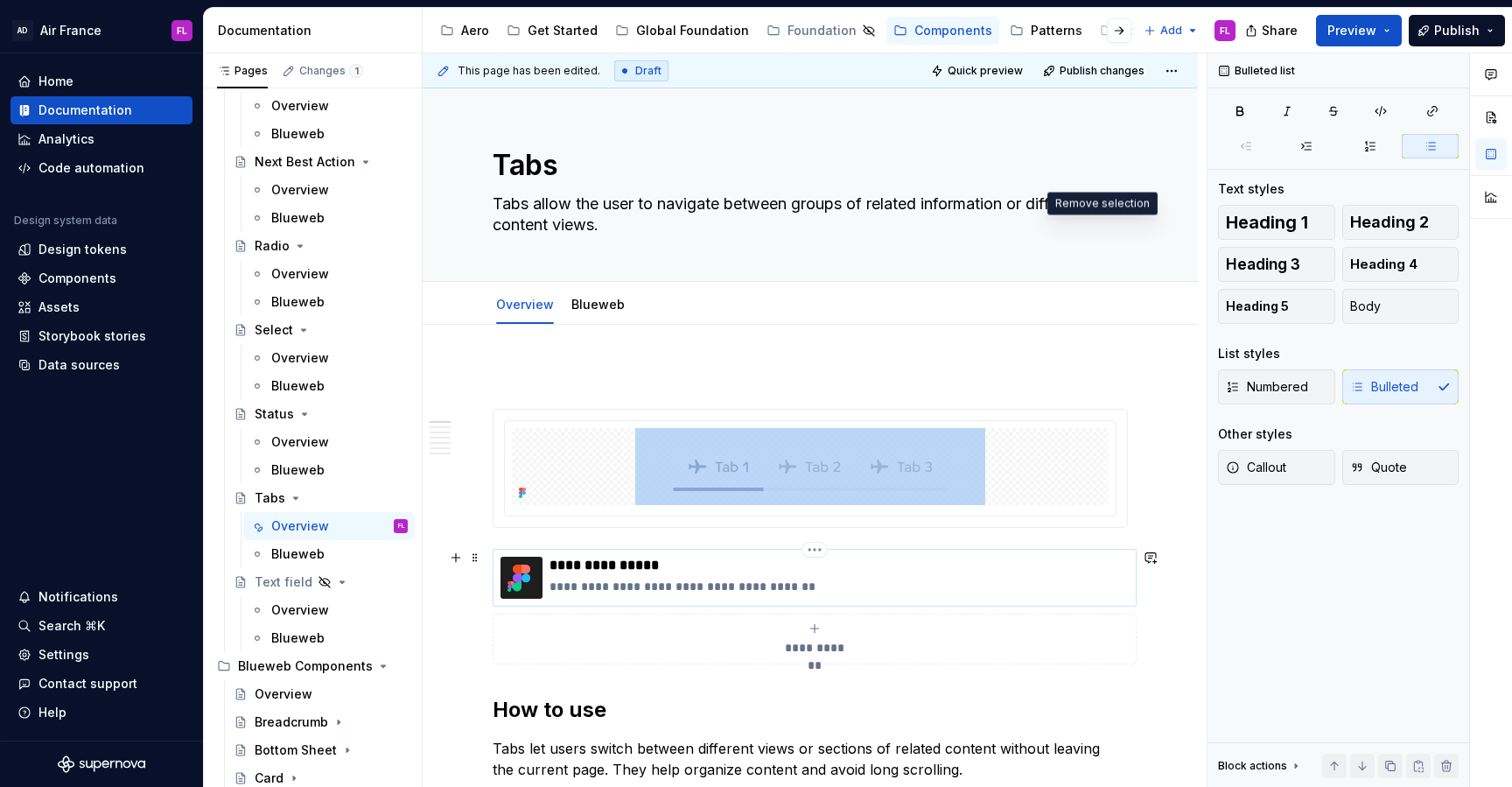
click at [783, 575] on div "**********" at bounding box center [839, 578] width 579 height 42
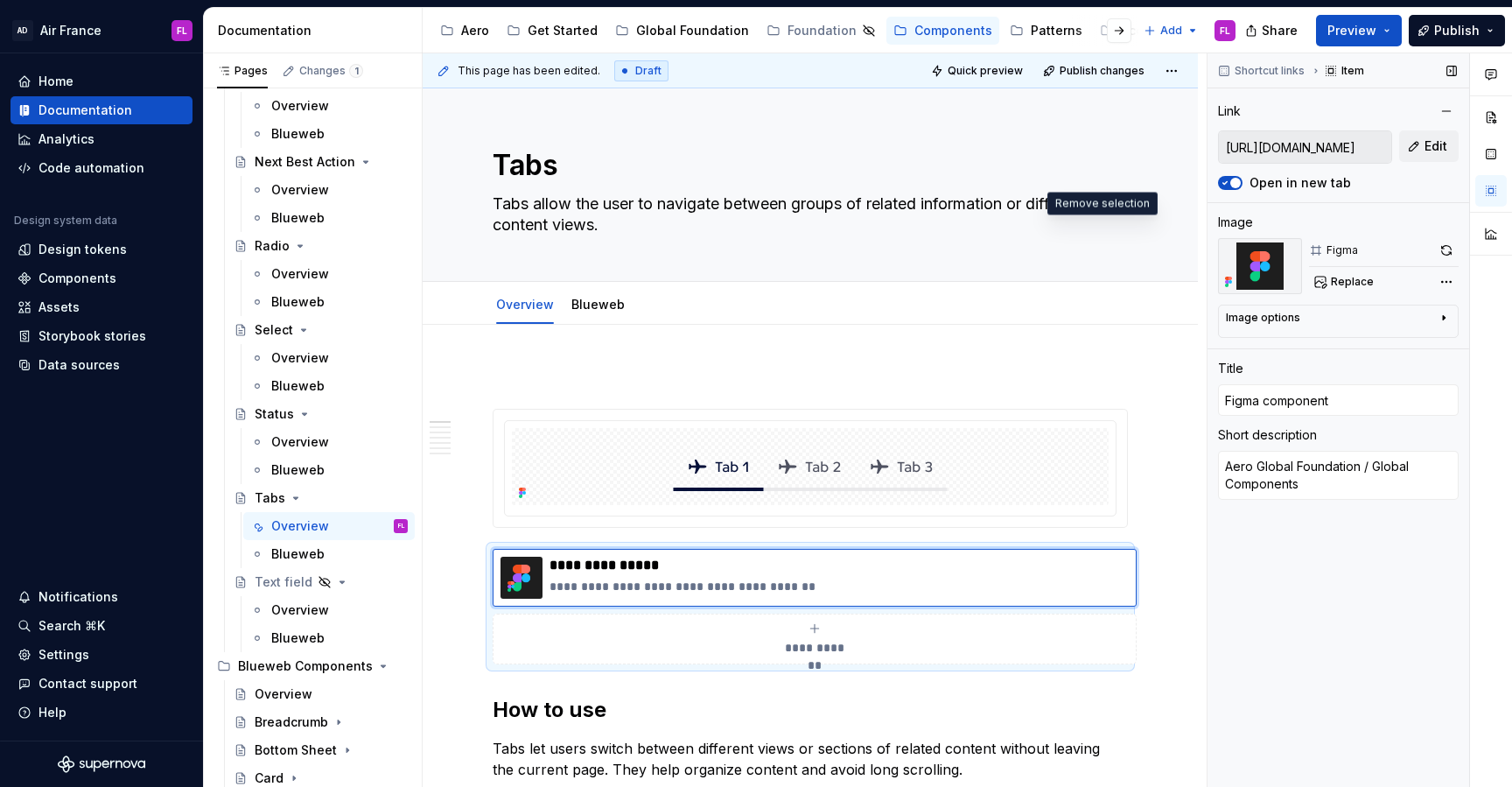
click at [1343, 146] on input "[URL][DOMAIN_NAME]" at bounding box center [1305, 146] width 172 height 31
click at [1369, 109] on div "Link" at bounding box center [1326, 111] width 217 height 17
click at [1385, 20] on button "Preview" at bounding box center [1358, 31] width 85 height 31
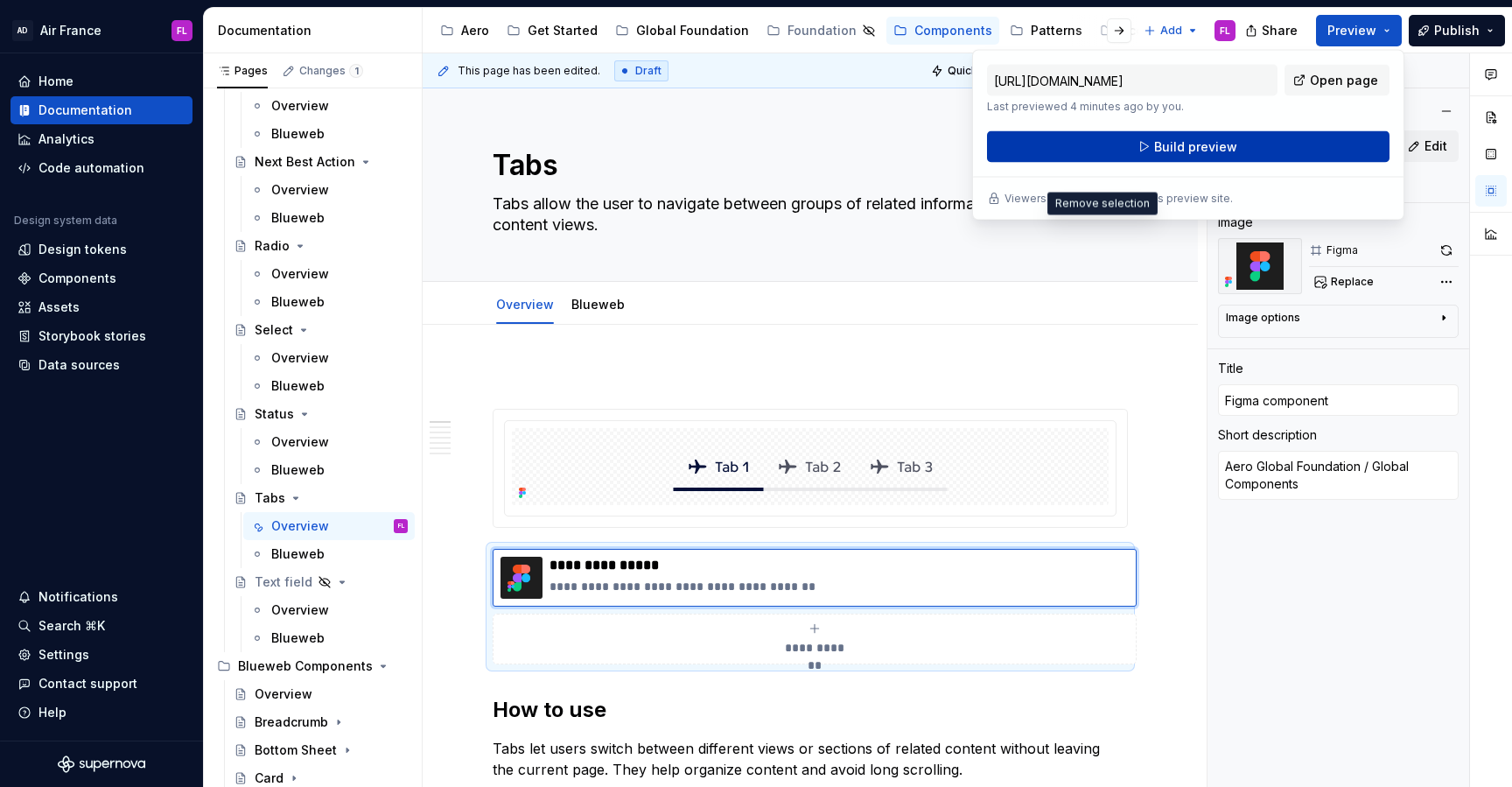
click at [1264, 152] on button "Build preview" at bounding box center [1189, 146] width 402 height 31
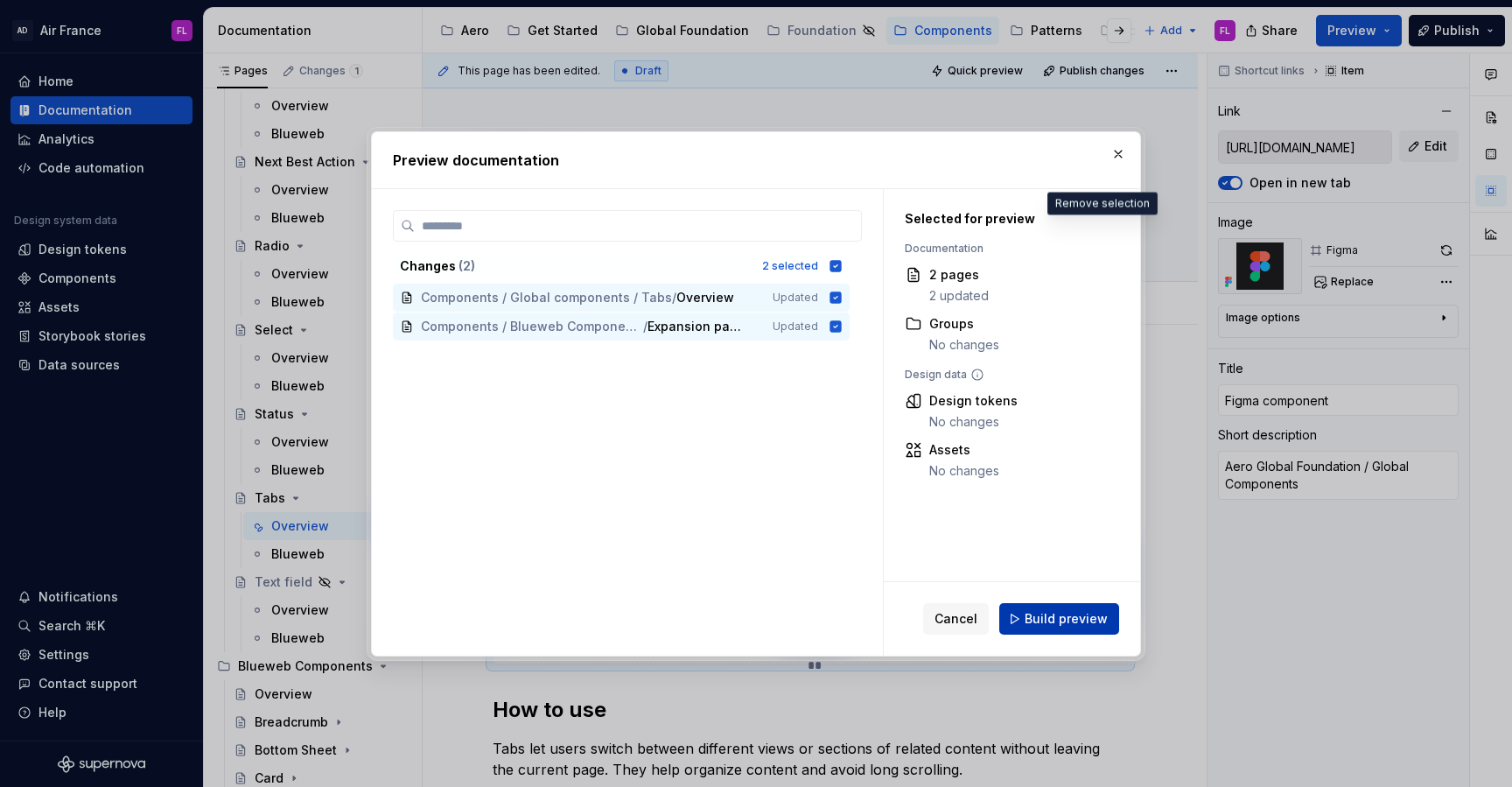
click at [1057, 606] on button "Build preview" at bounding box center [1058, 618] width 119 height 31
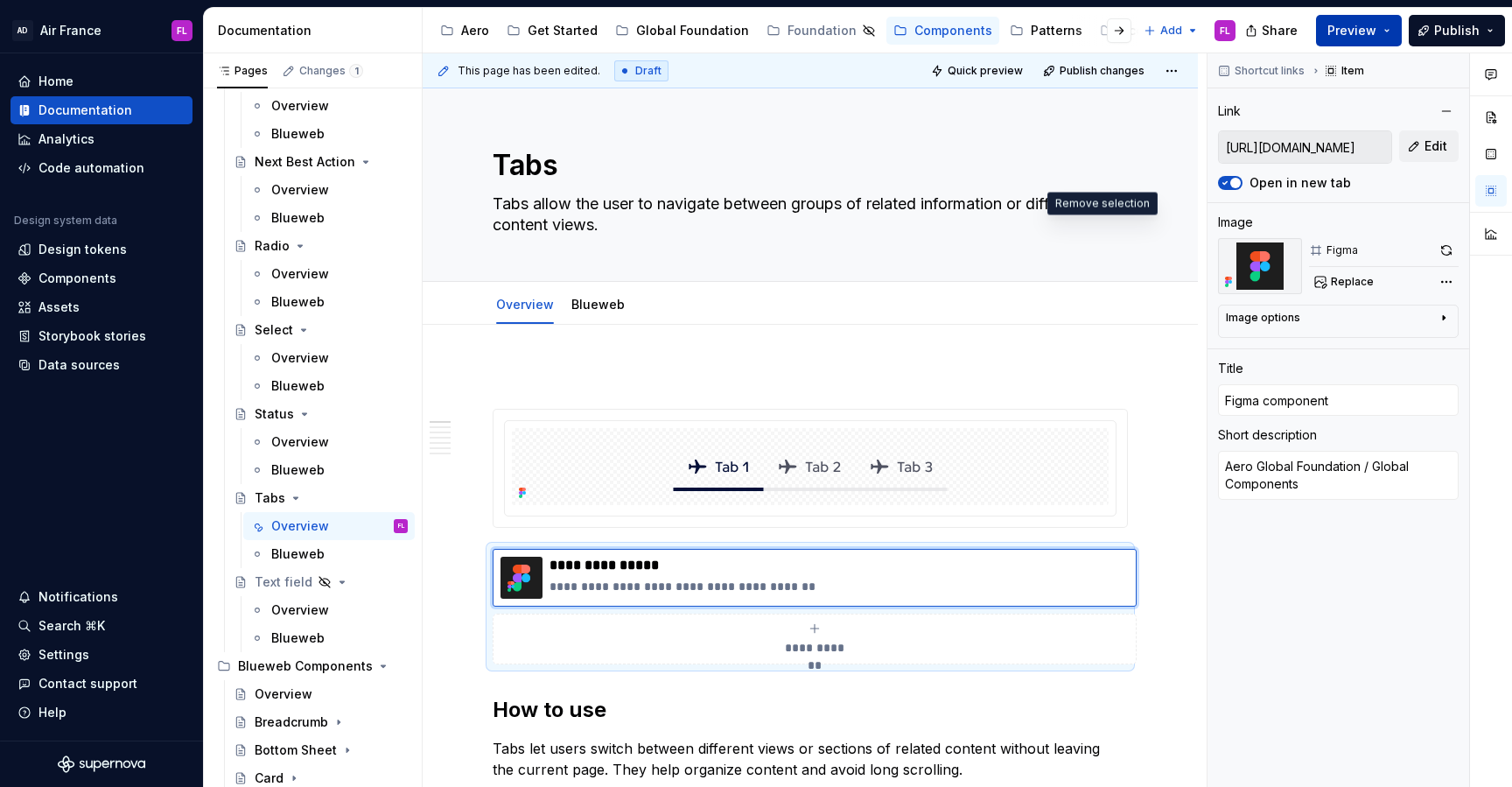
click at [1393, 34] on button "Preview" at bounding box center [1358, 31] width 85 height 31
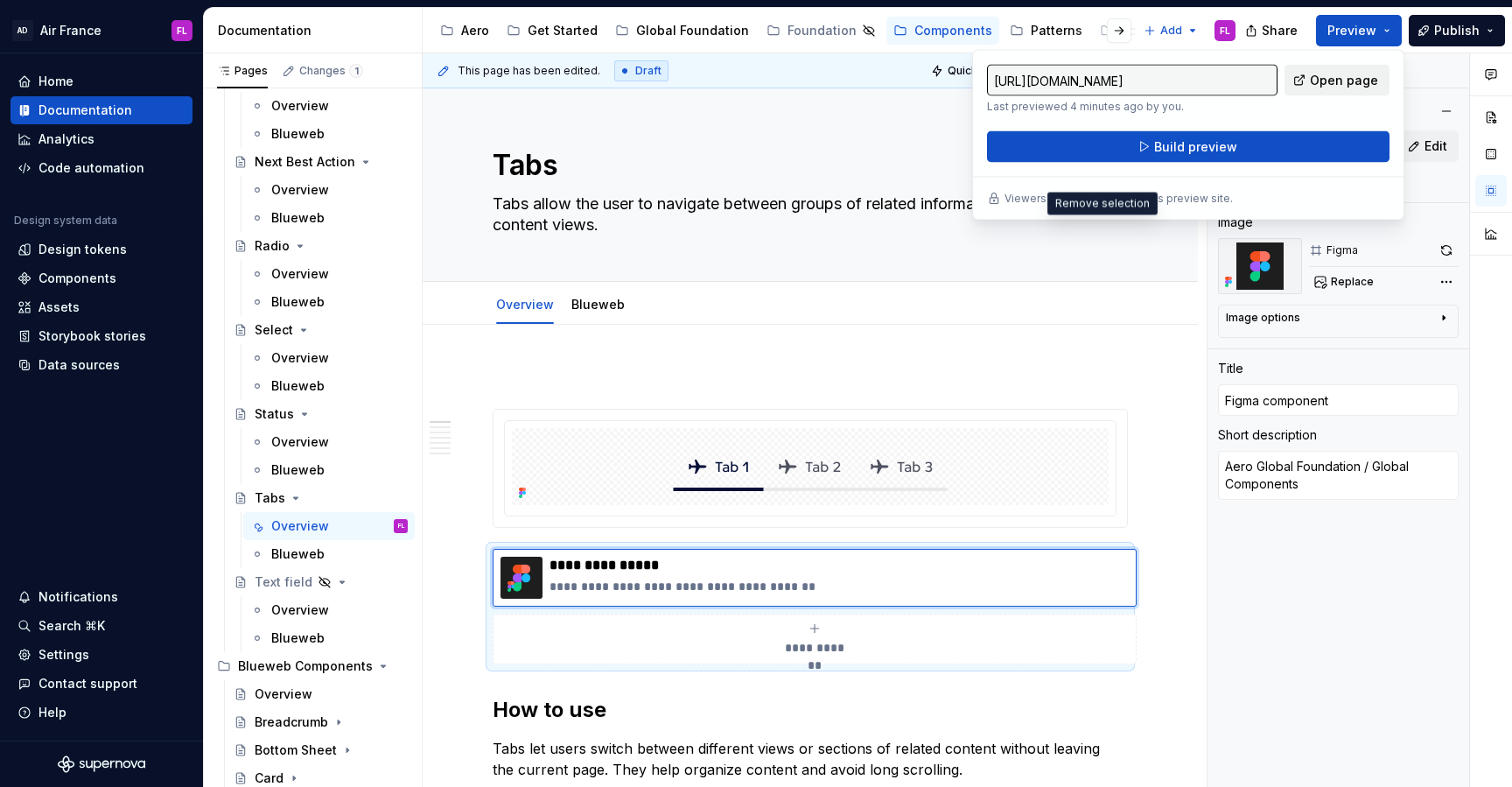
click at [1347, 84] on span "Open page" at bounding box center [1344, 80] width 68 height 17
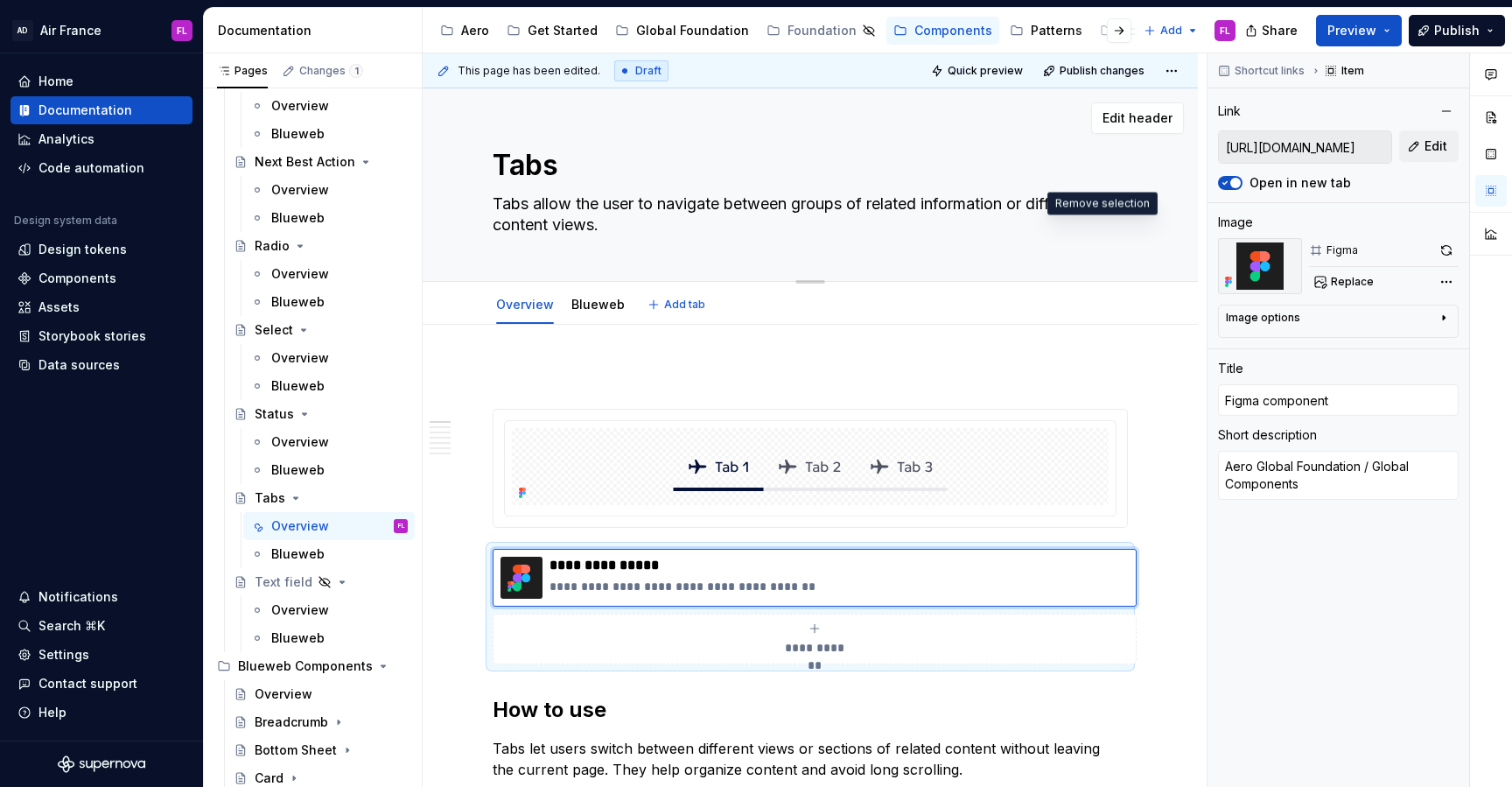
click at [444, 124] on div "Edit header" at bounding box center [802, 118] width 761 height 31
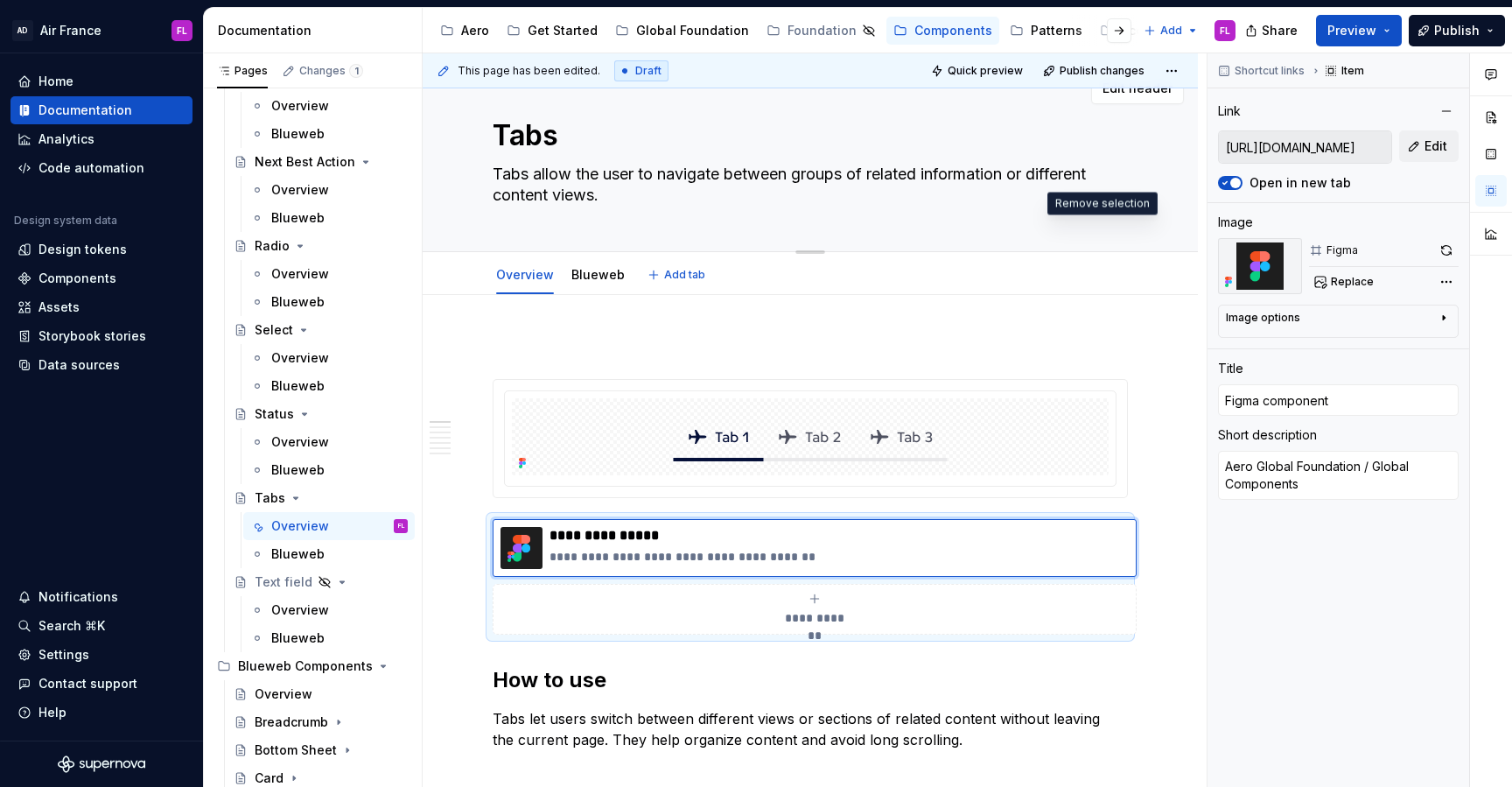
scroll to position [32, 0]
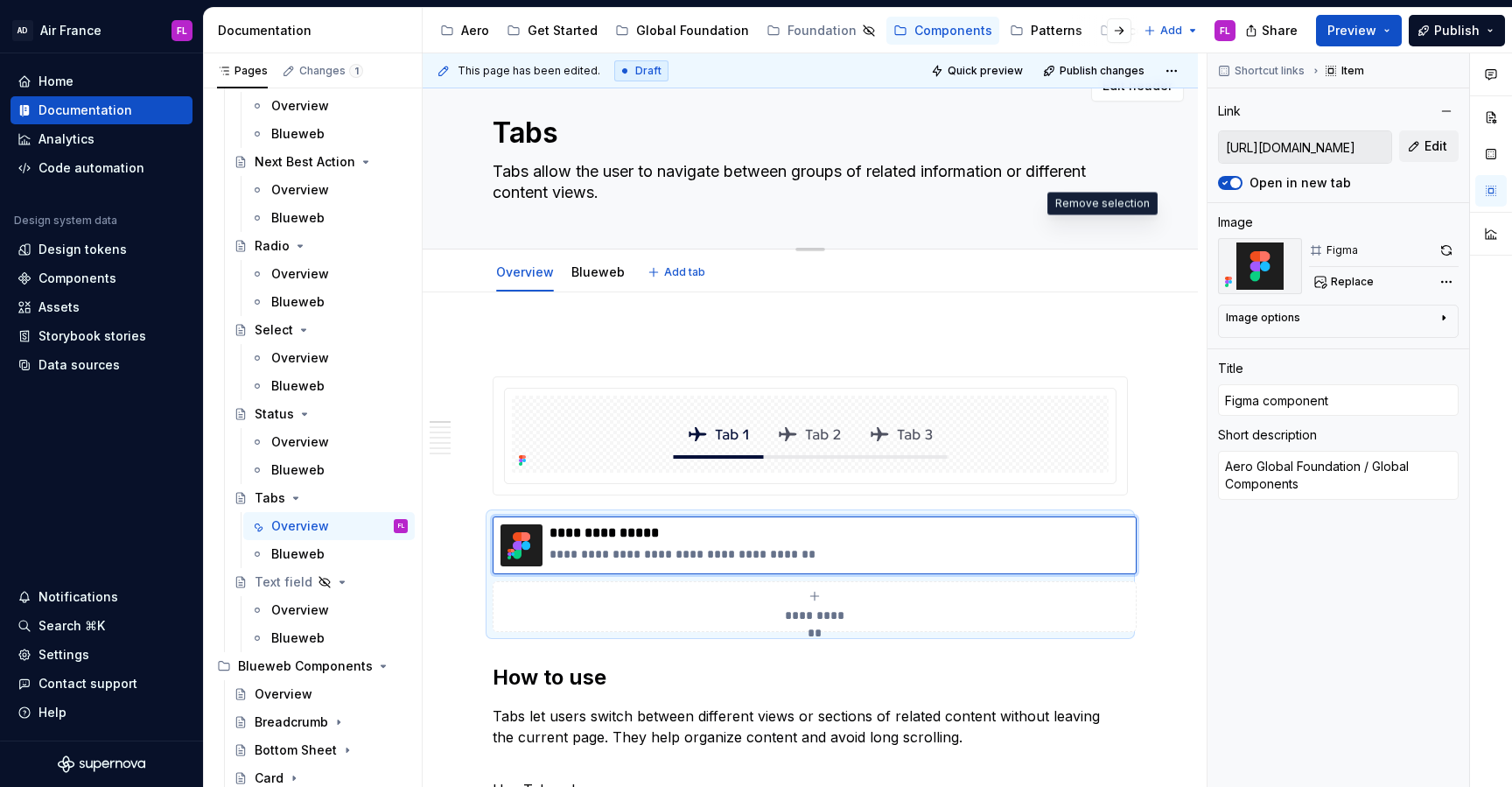
click at [444, 124] on div "Tabs Tabs allow the user to navigate between groups of related information or d…" at bounding box center [809, 152] width 775 height 193
type textarea "*"
